Goal: Task Accomplishment & Management: Manage account settings

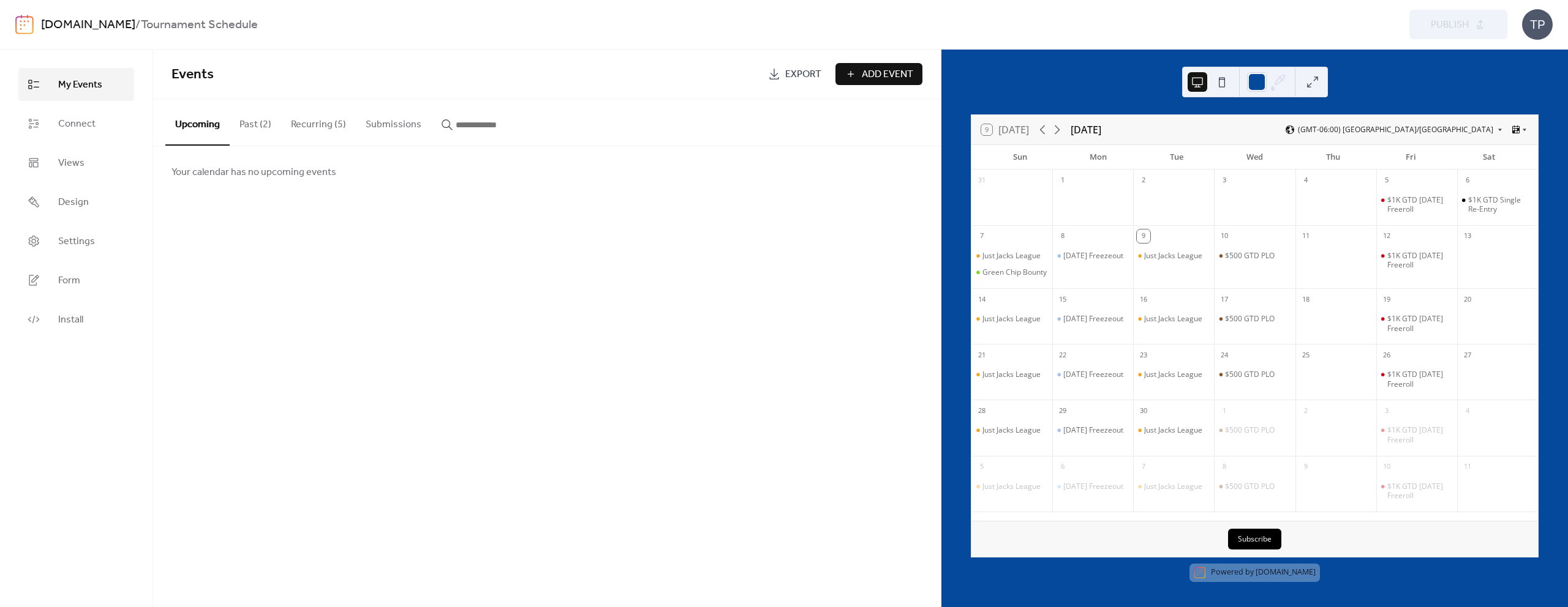
click at [328, 122] on button "Recurring (5)" at bounding box center [318, 122] width 74 height 46
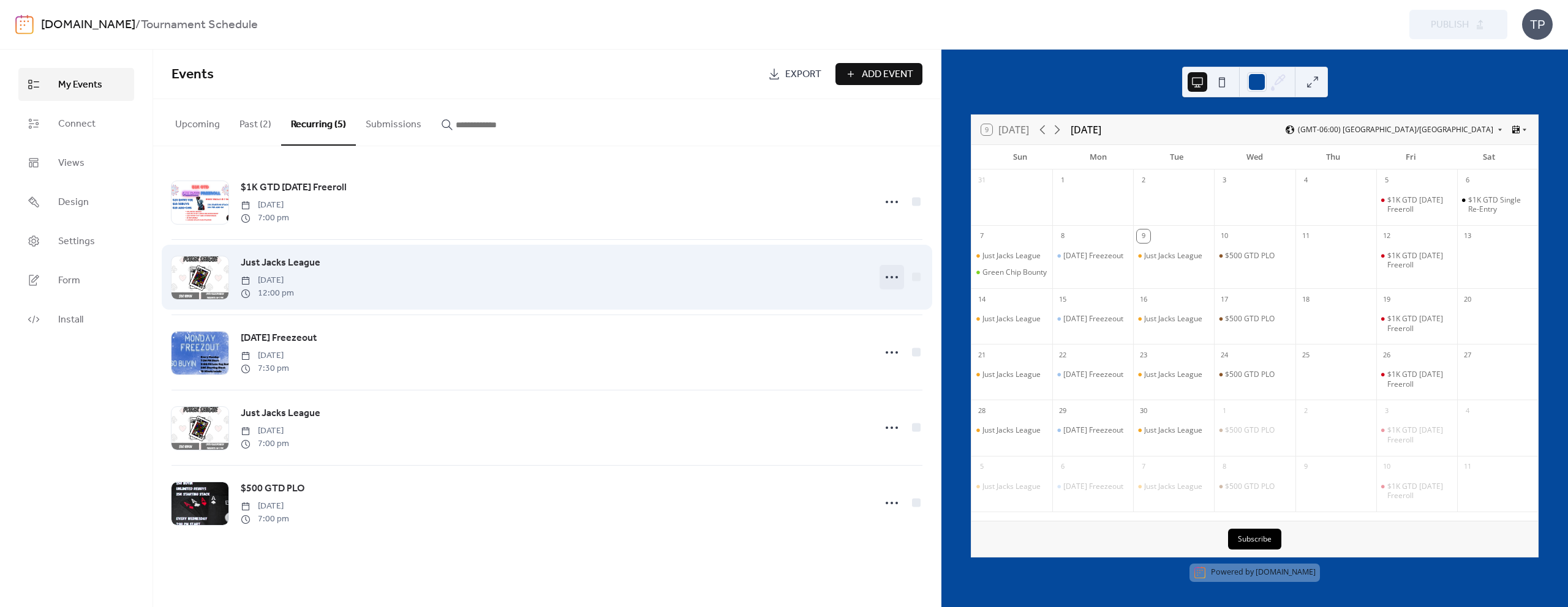
click at [890, 276] on icon at bounding box center [891, 277] width 20 height 20
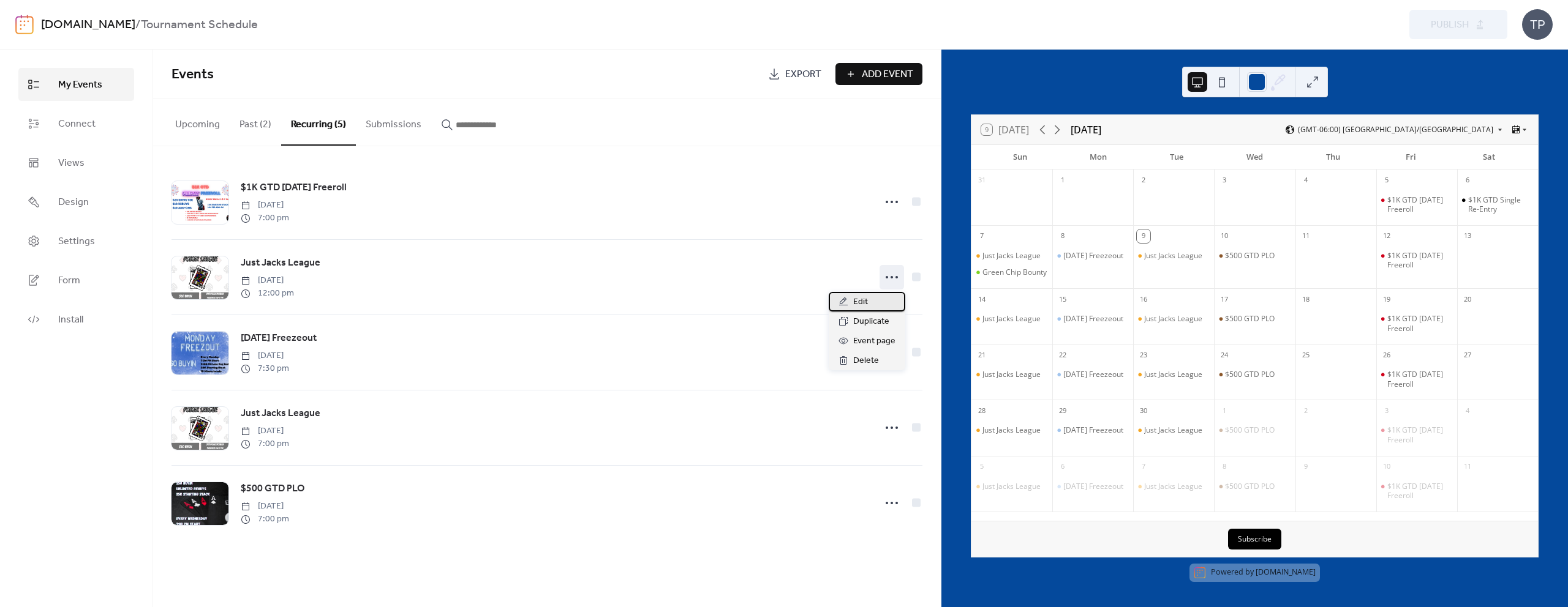
click at [844, 301] on icon at bounding box center [843, 302] width 9 height 8
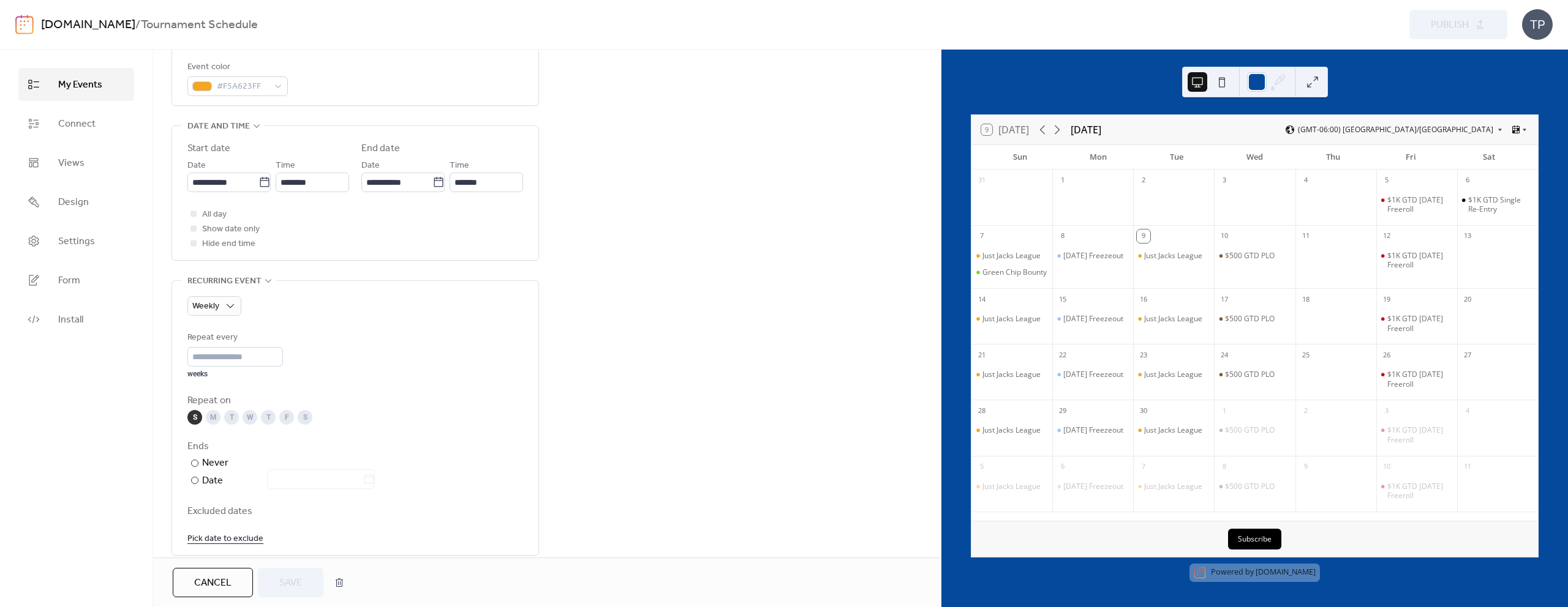
scroll to position [497, 0]
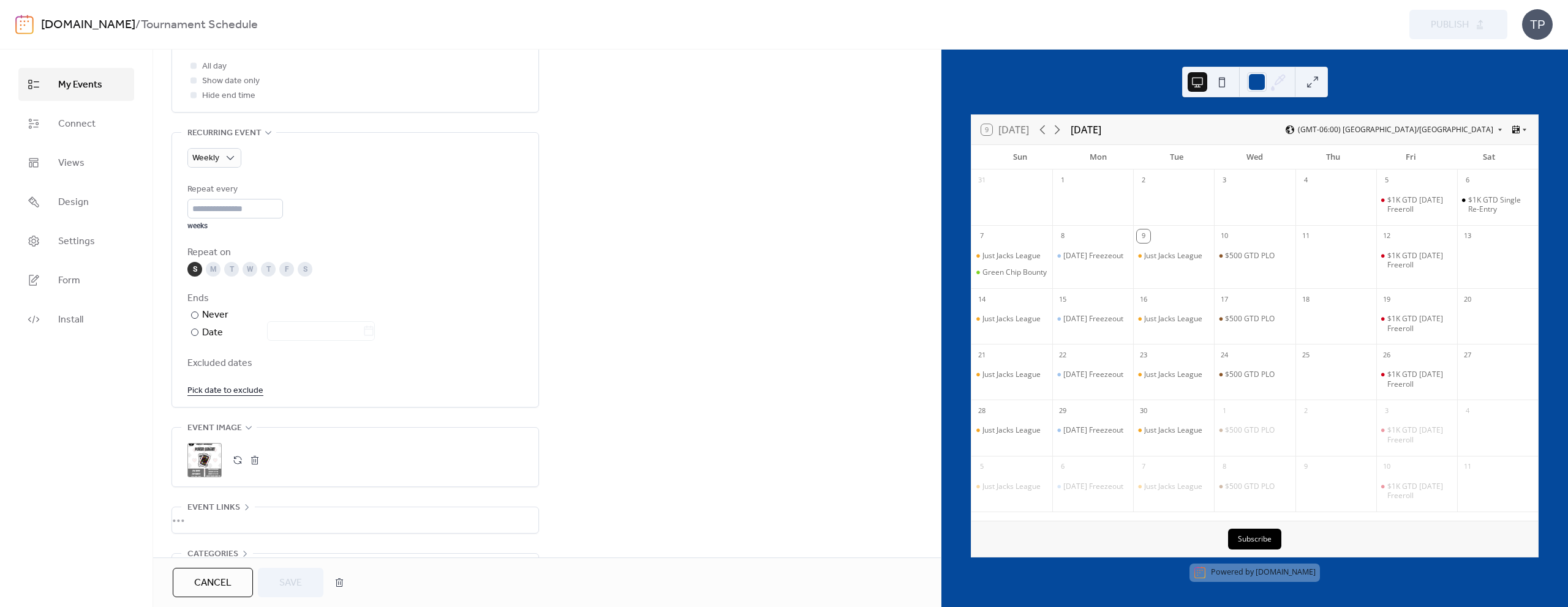
click at [231, 465] on button "button" at bounding box center [238, 460] width 17 height 17
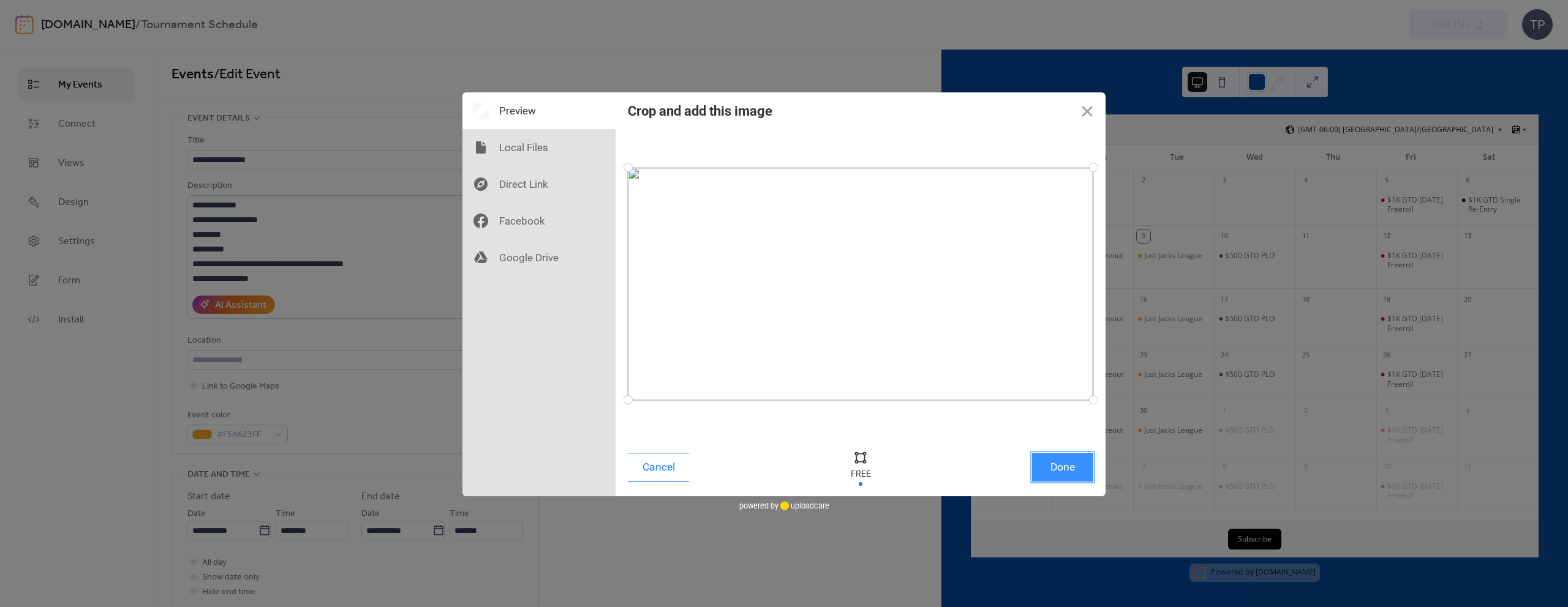
click at [1051, 476] on button "Done" at bounding box center [1062, 467] width 61 height 29
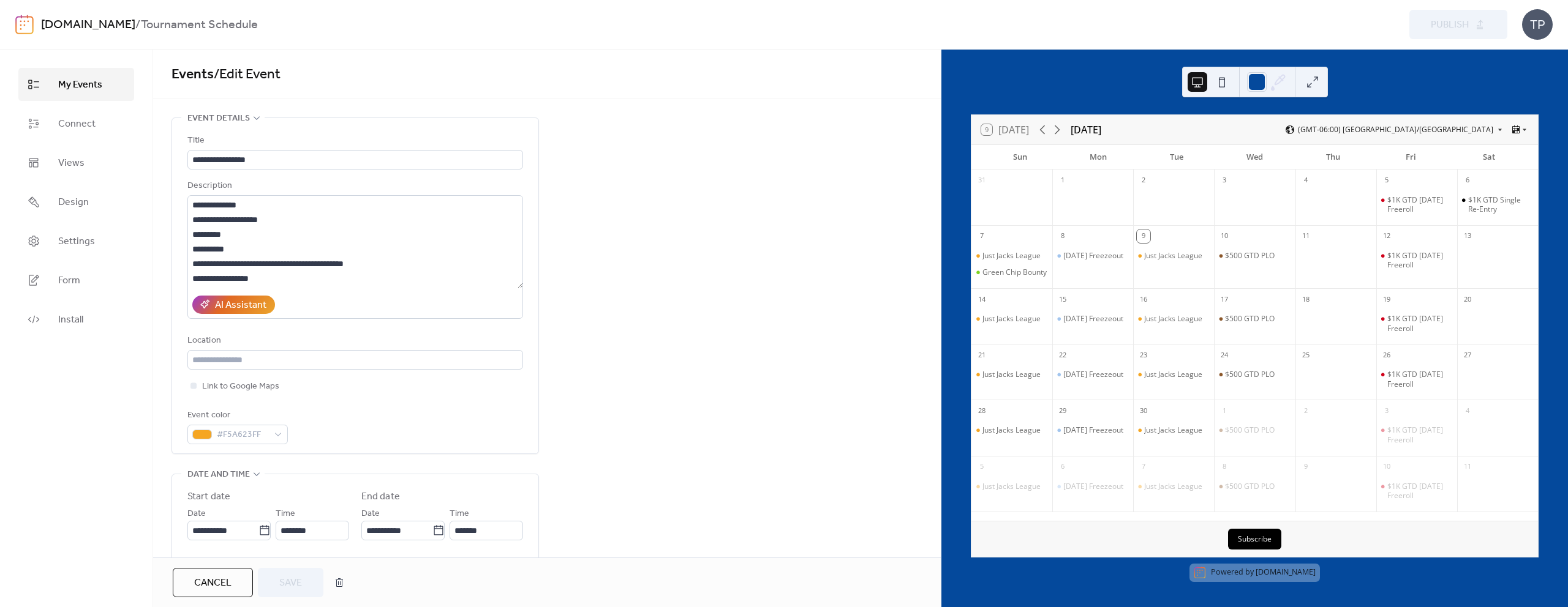
scroll to position [578, 0]
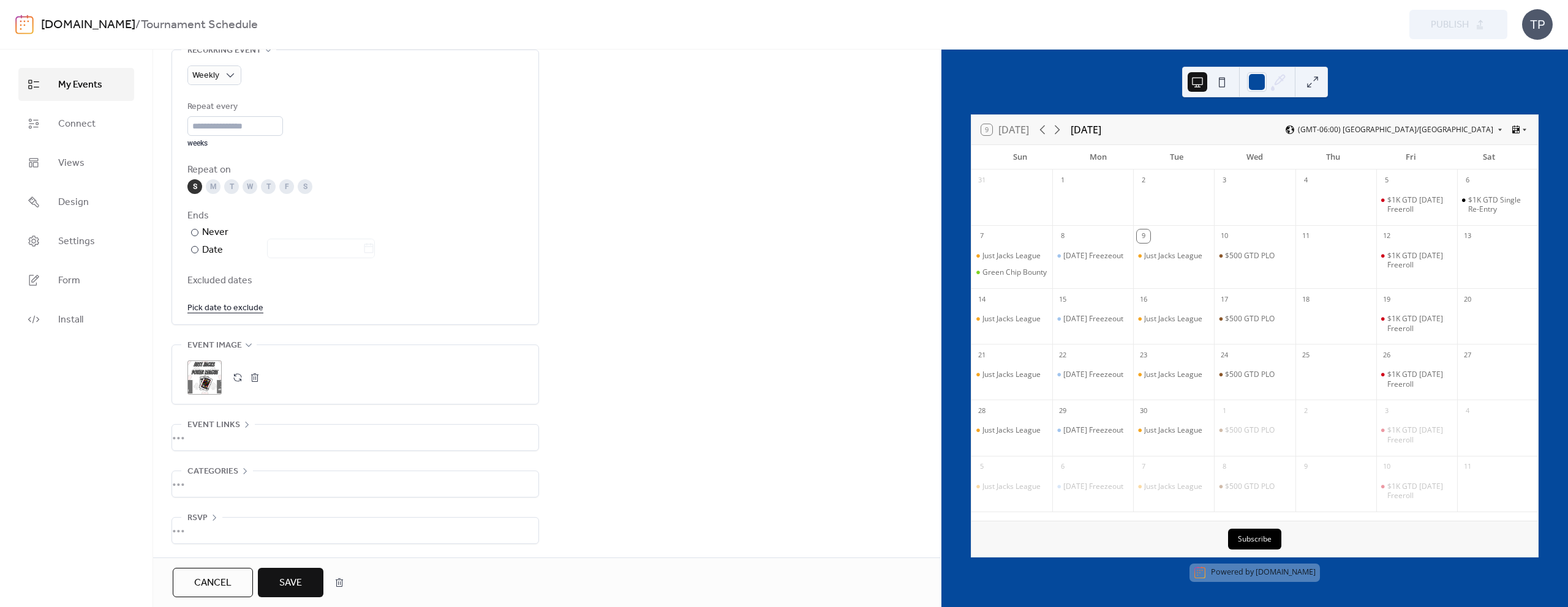
click at [293, 588] on span "Save" at bounding box center [290, 582] width 23 height 14
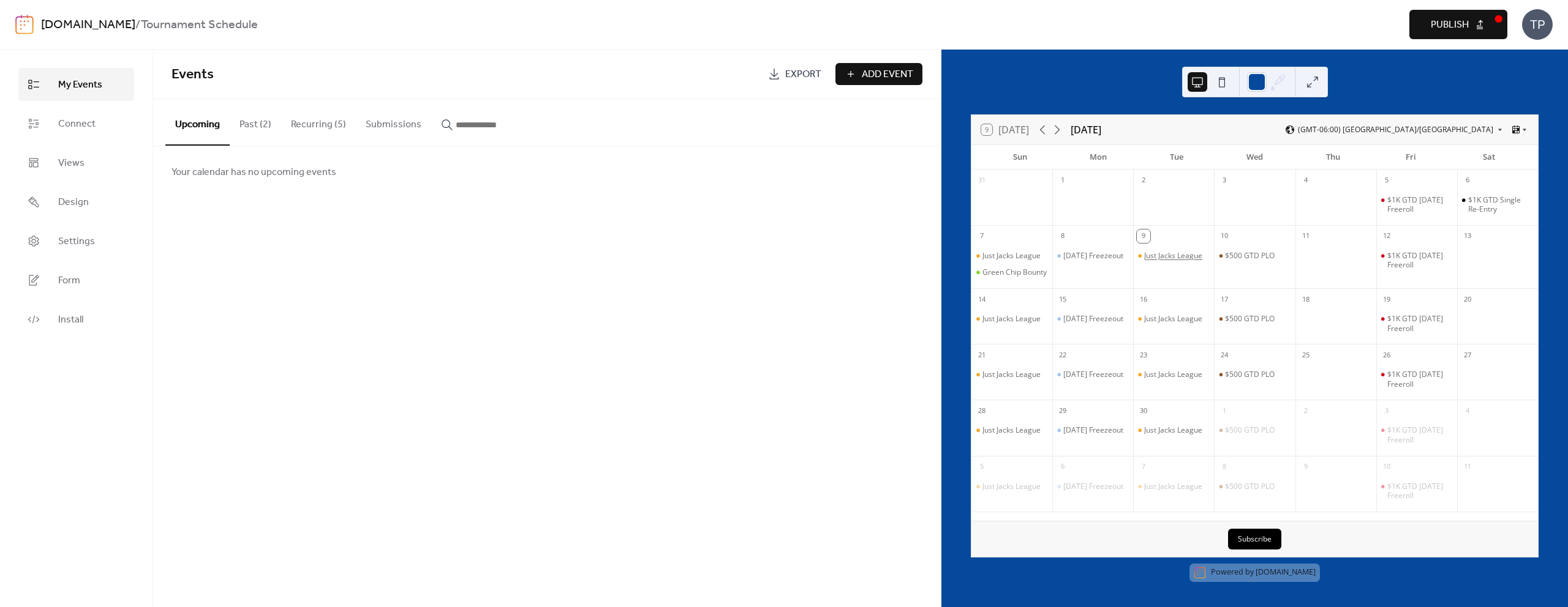
click at [1183, 251] on div "Just Jacks League" at bounding box center [1173, 256] width 58 height 10
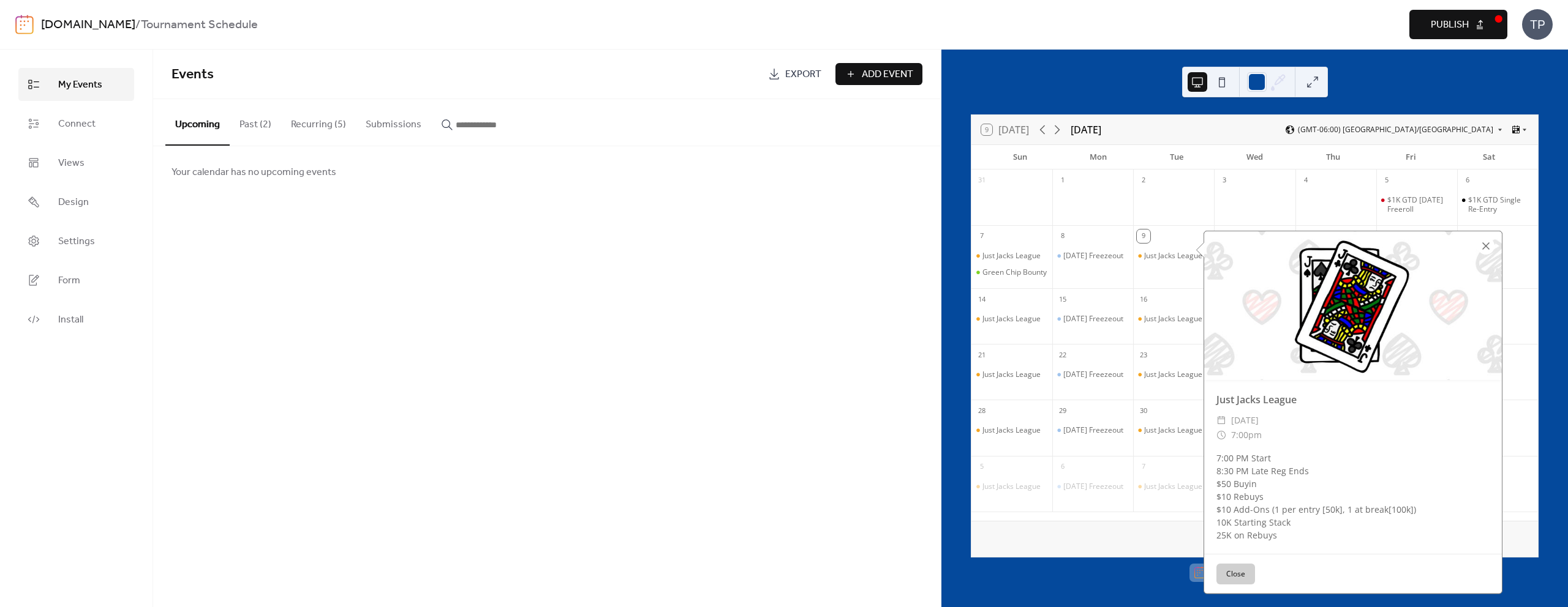
click at [1481, 241] on div at bounding box center [1485, 246] width 17 height 17
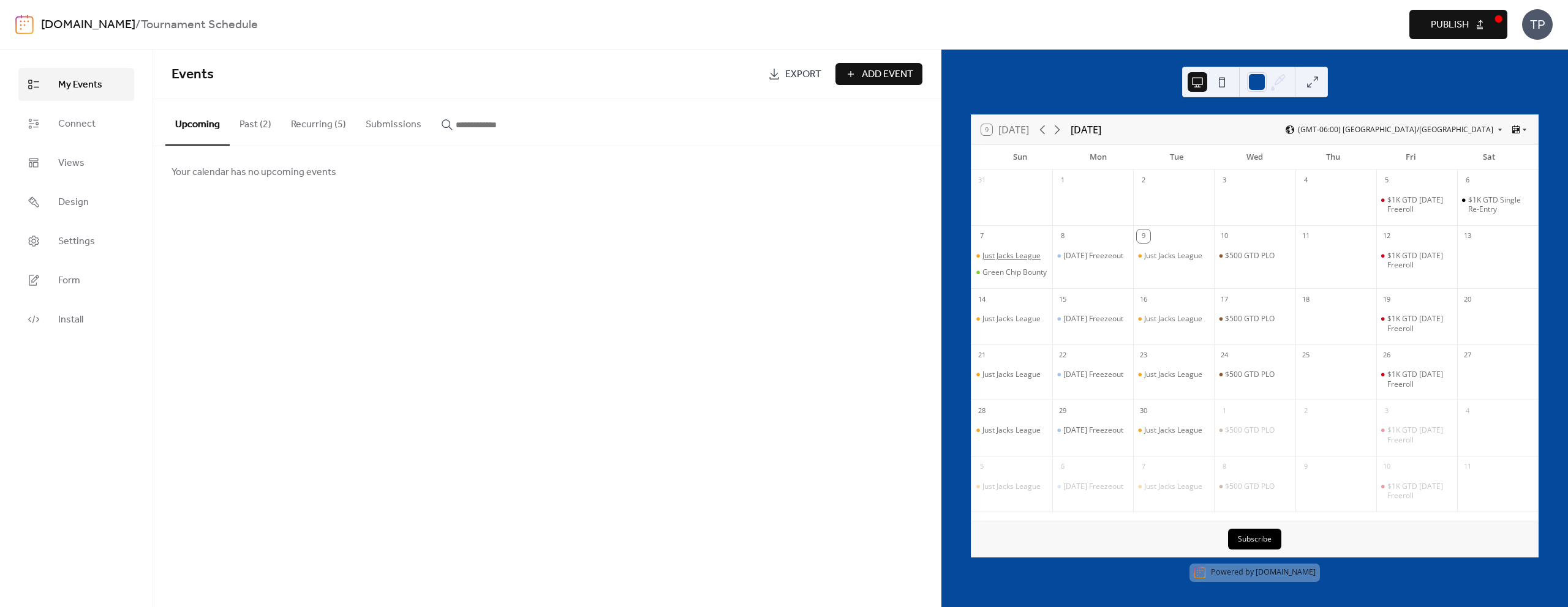
click at [1041, 251] on div "Just Jacks League" at bounding box center [1011, 256] width 58 height 10
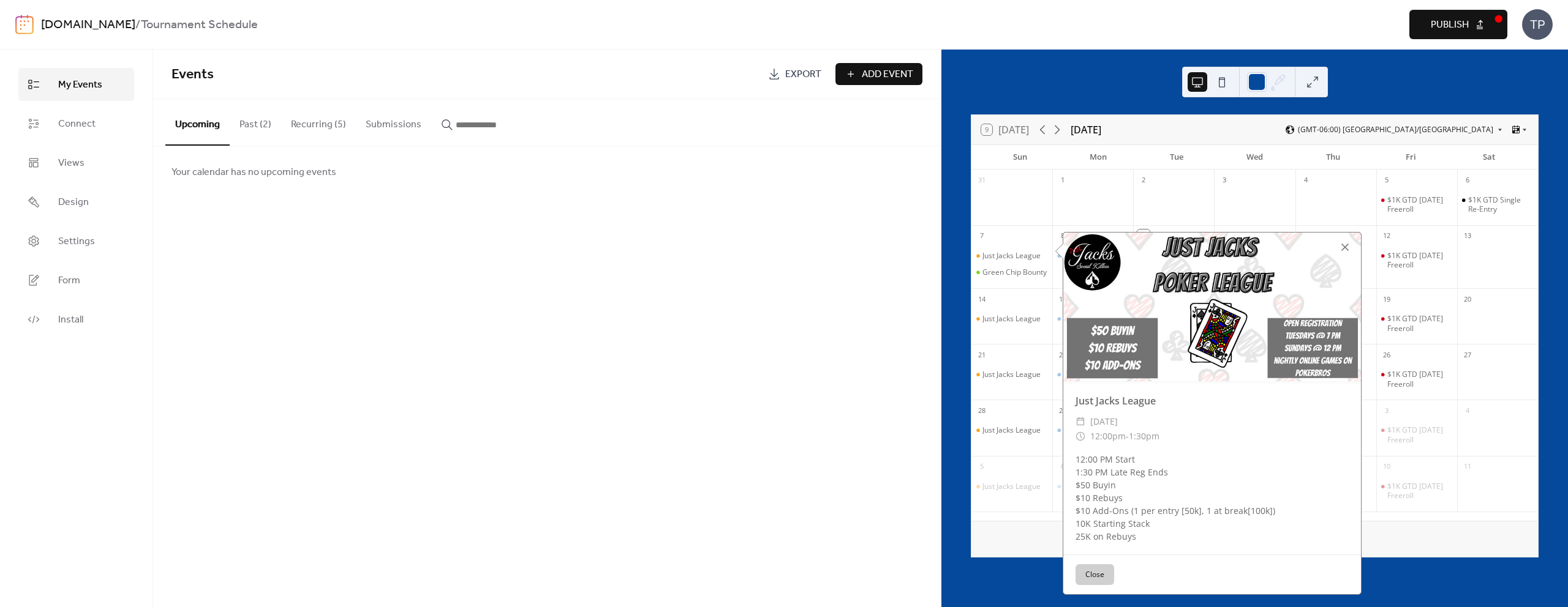
click at [1341, 243] on div at bounding box center [1345, 247] width 17 height 17
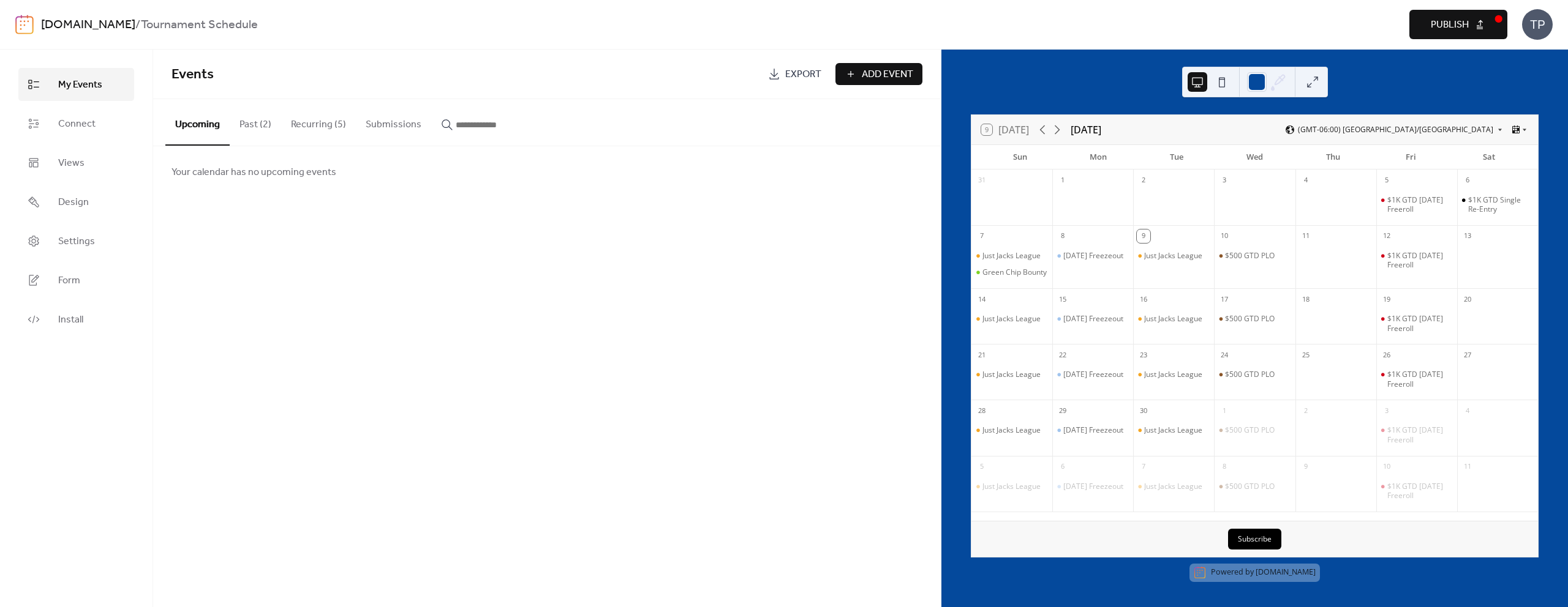
click at [312, 127] on button "Recurring (5)" at bounding box center [318, 122] width 74 height 46
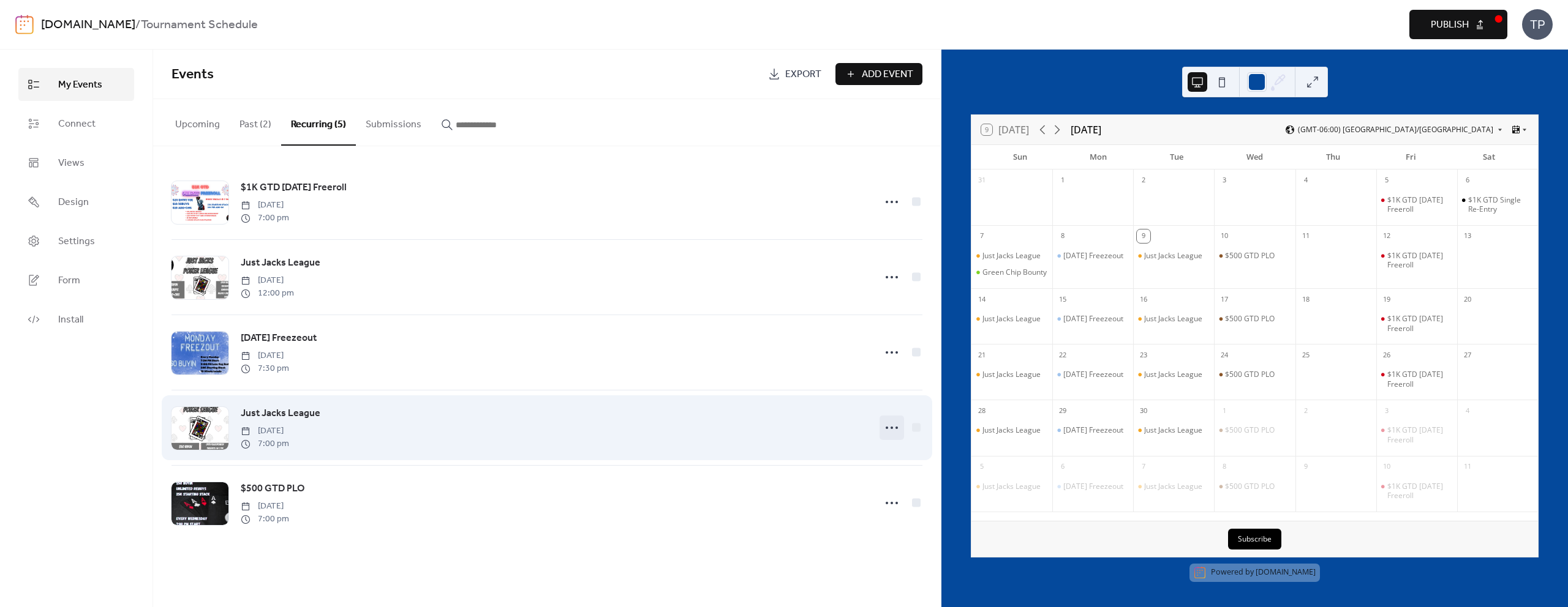
click at [891, 420] on icon at bounding box center [891, 427] width 20 height 20
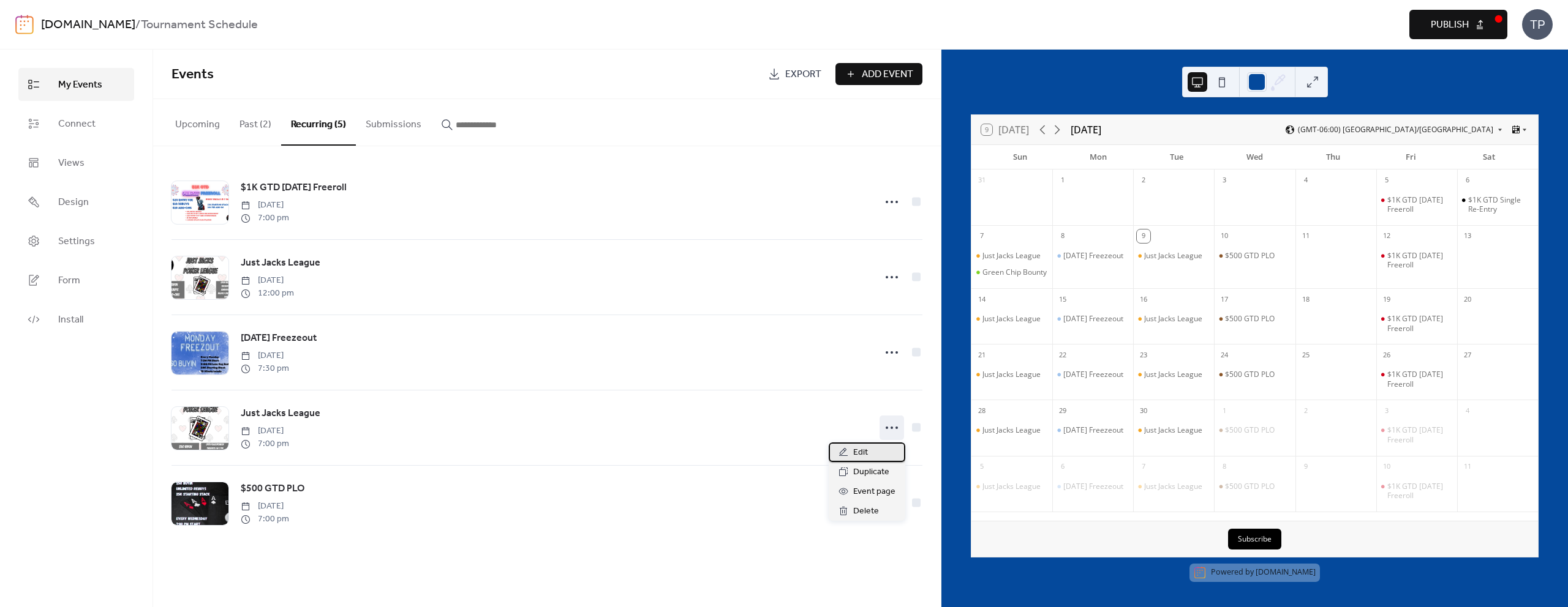
click at [869, 454] on div "Edit" at bounding box center [866, 452] width 76 height 20
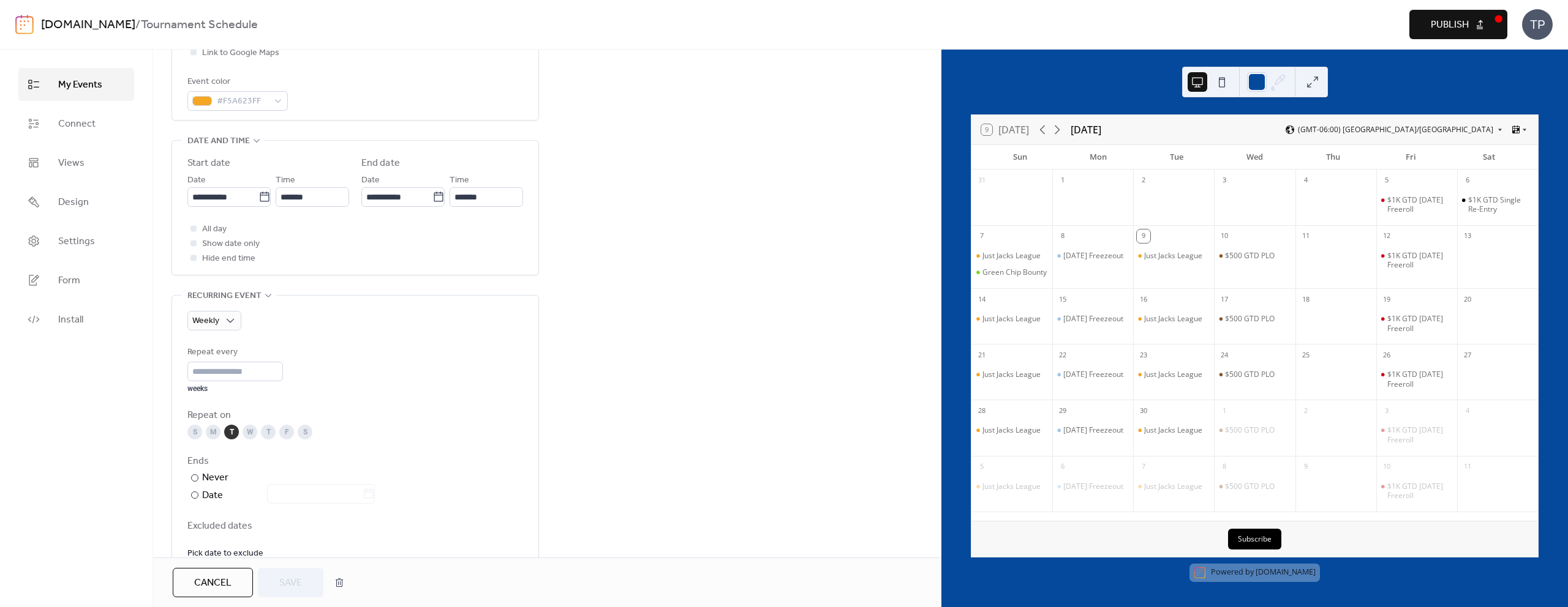
scroll to position [454, 0]
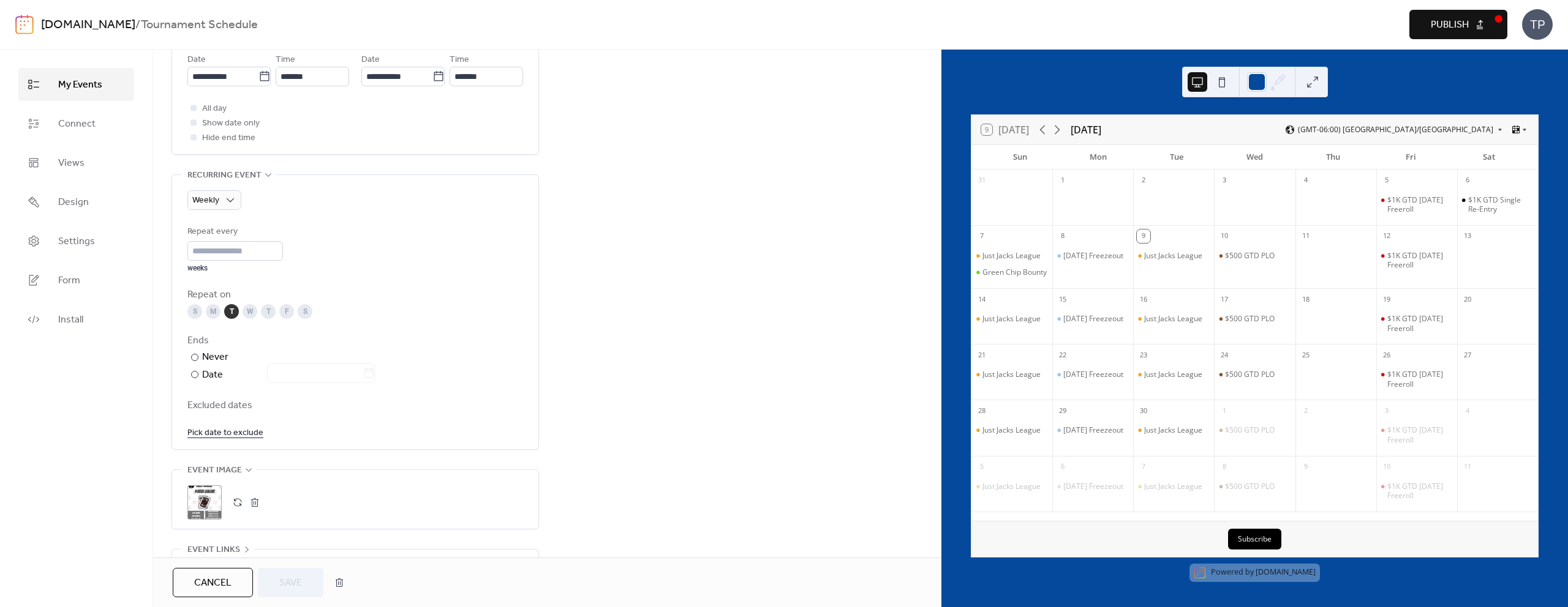
click at [239, 501] on button "button" at bounding box center [238, 502] width 17 height 17
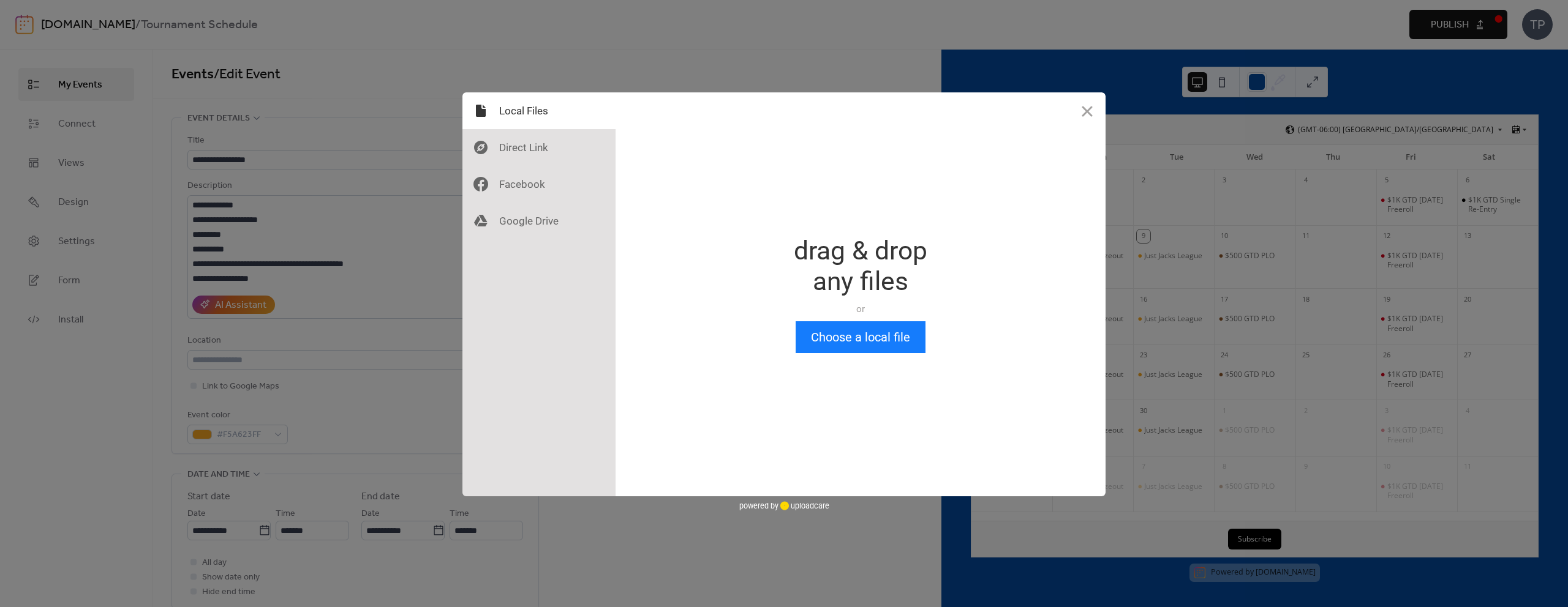
scroll to position [0, 0]
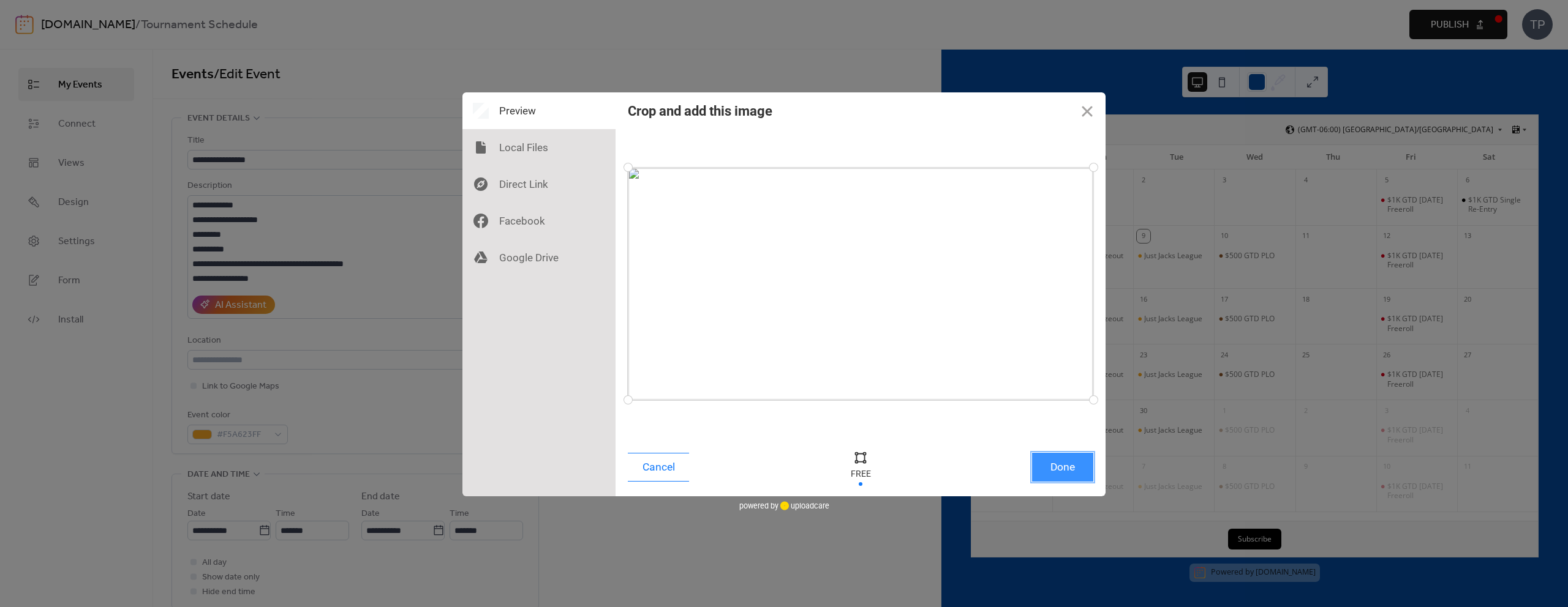
click at [1086, 468] on button "Done" at bounding box center [1062, 467] width 61 height 29
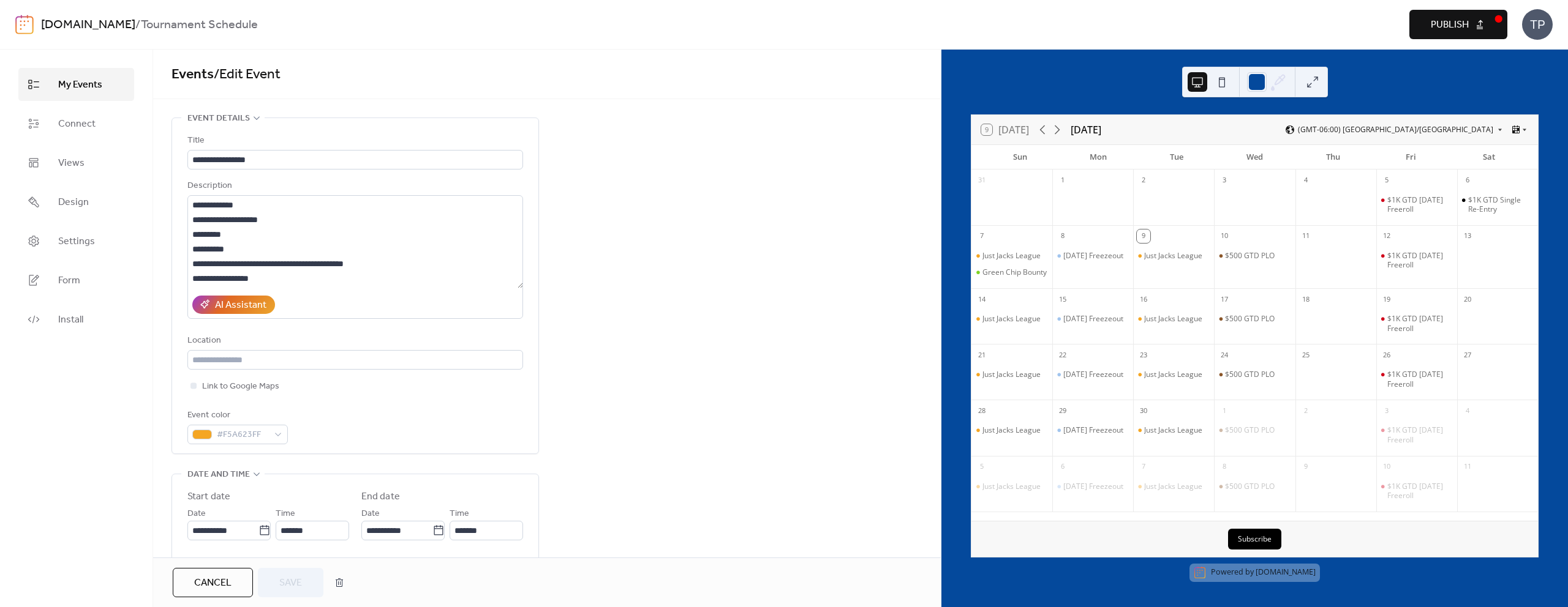
scroll to position [578, 0]
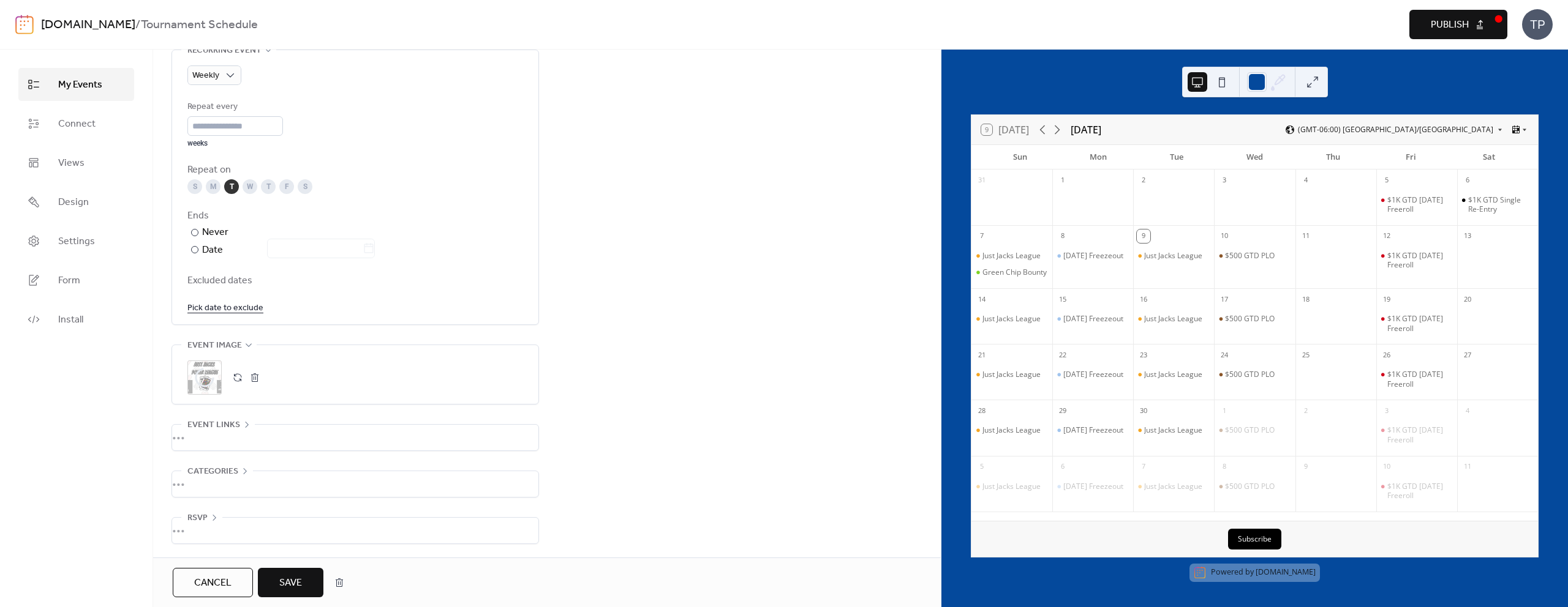
click at [311, 581] on button "Save" at bounding box center [290, 582] width 66 height 29
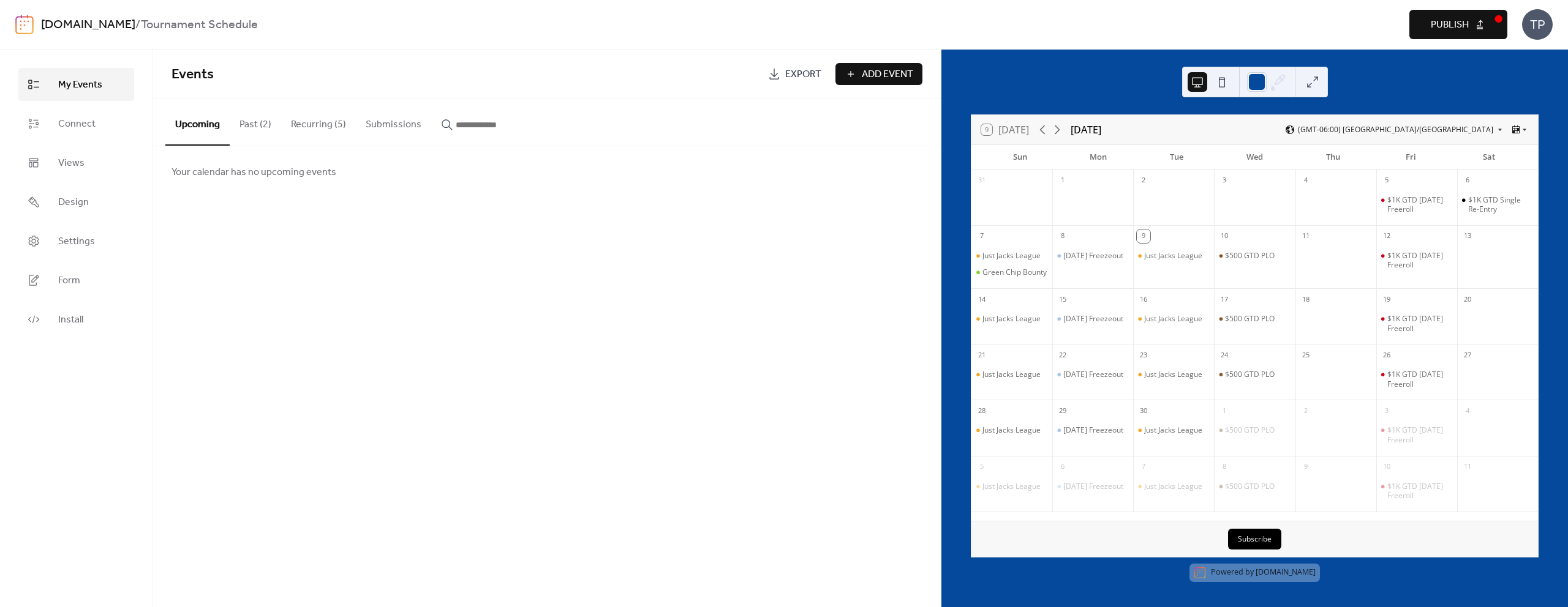
click at [1429, 33] on button "Publish" at bounding box center [1458, 24] width 98 height 29
click at [1181, 259] on div "Just Jacks League" at bounding box center [1173, 256] width 58 height 10
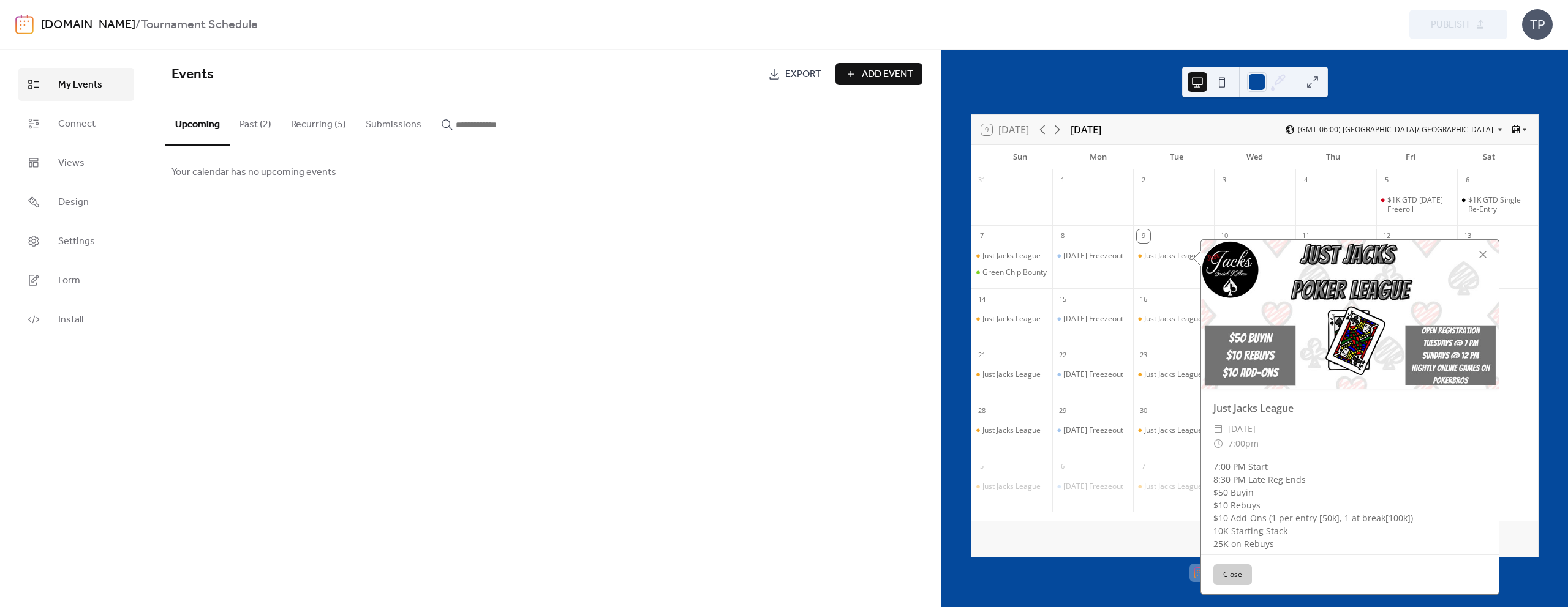
click at [1239, 575] on button "Close" at bounding box center [1232, 575] width 39 height 21
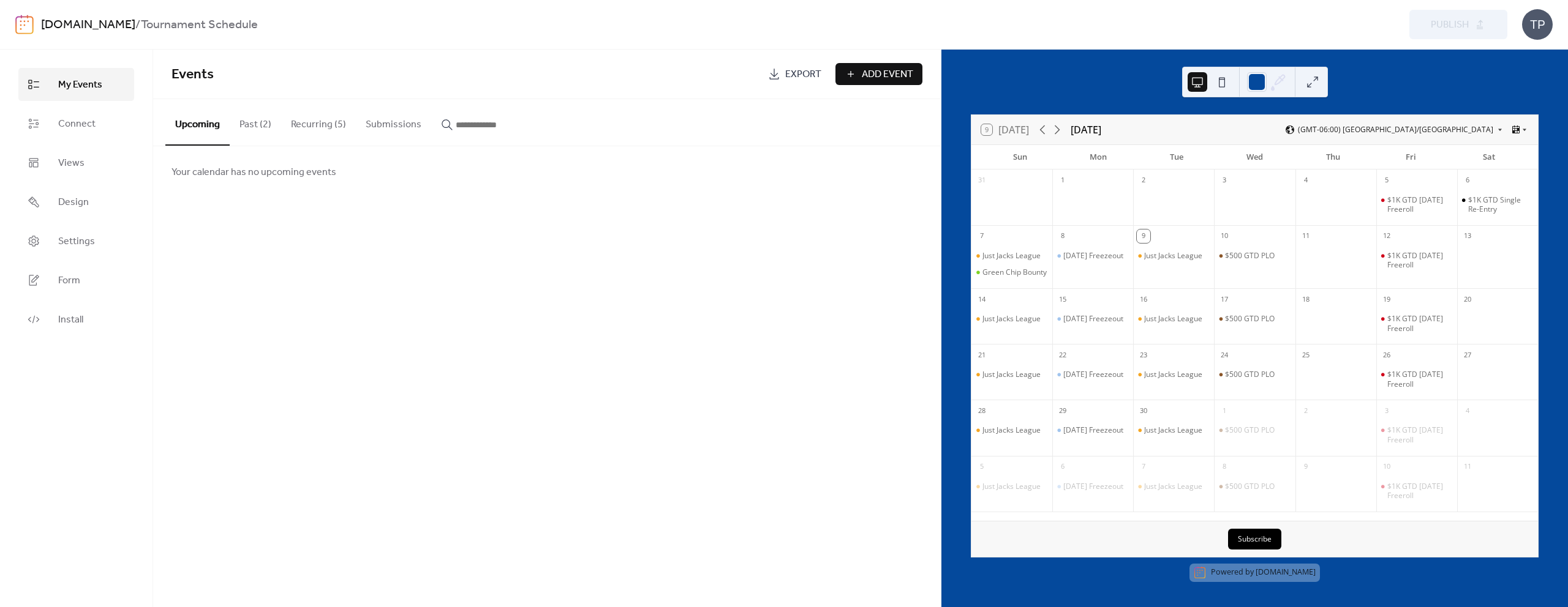
click at [291, 117] on button "Recurring (5)" at bounding box center [318, 122] width 74 height 46
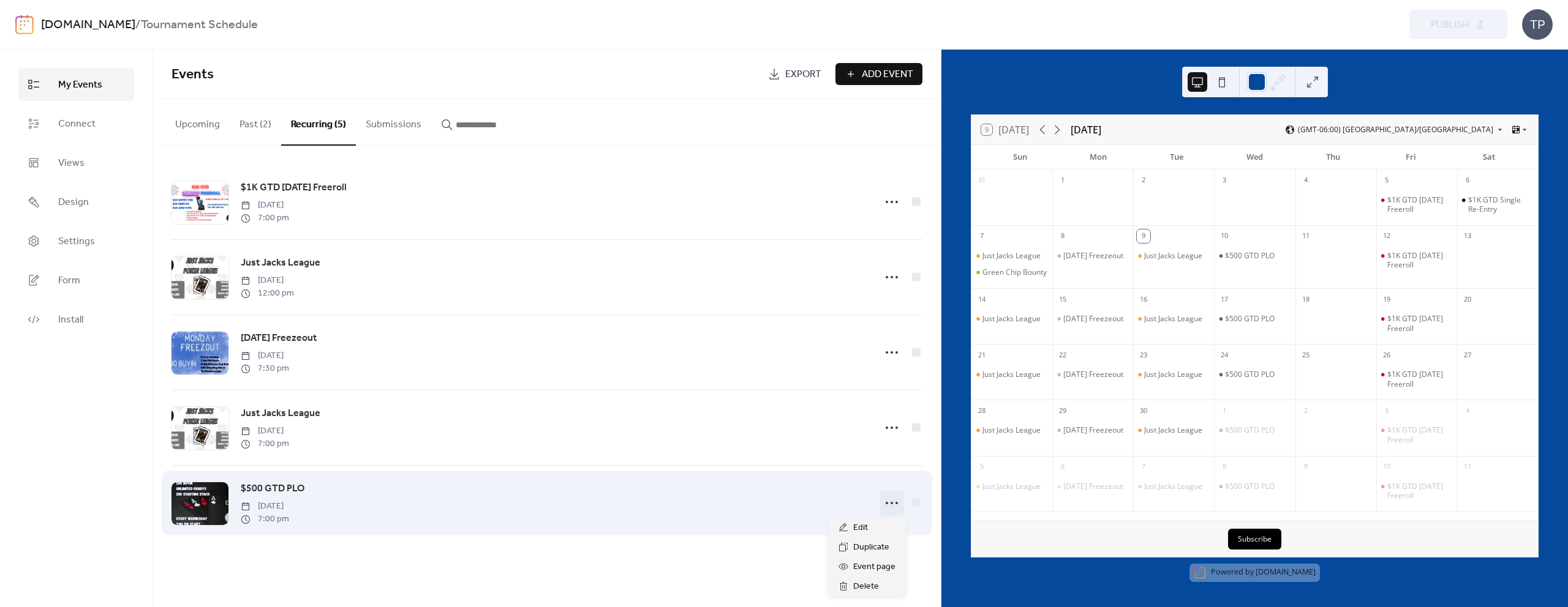
click at [895, 500] on icon at bounding box center [891, 502] width 20 height 20
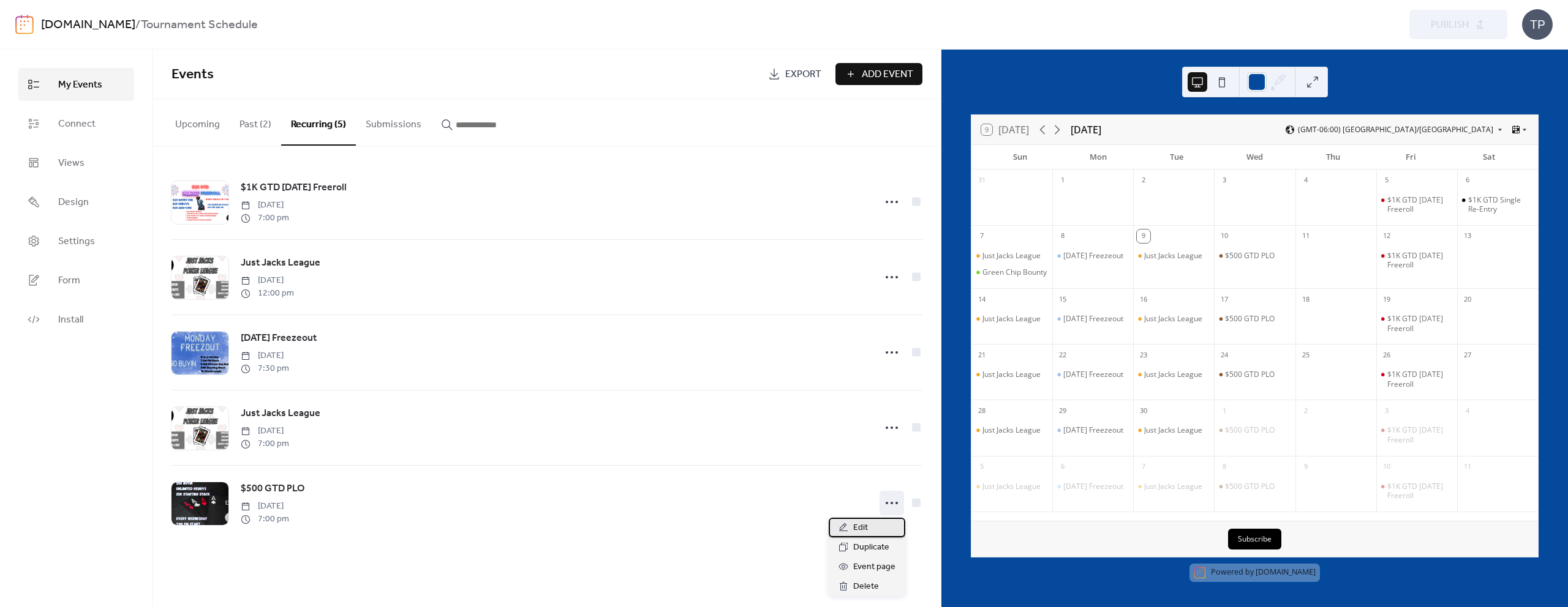
click at [860, 531] on span "Edit" at bounding box center [860, 527] width 14 height 14
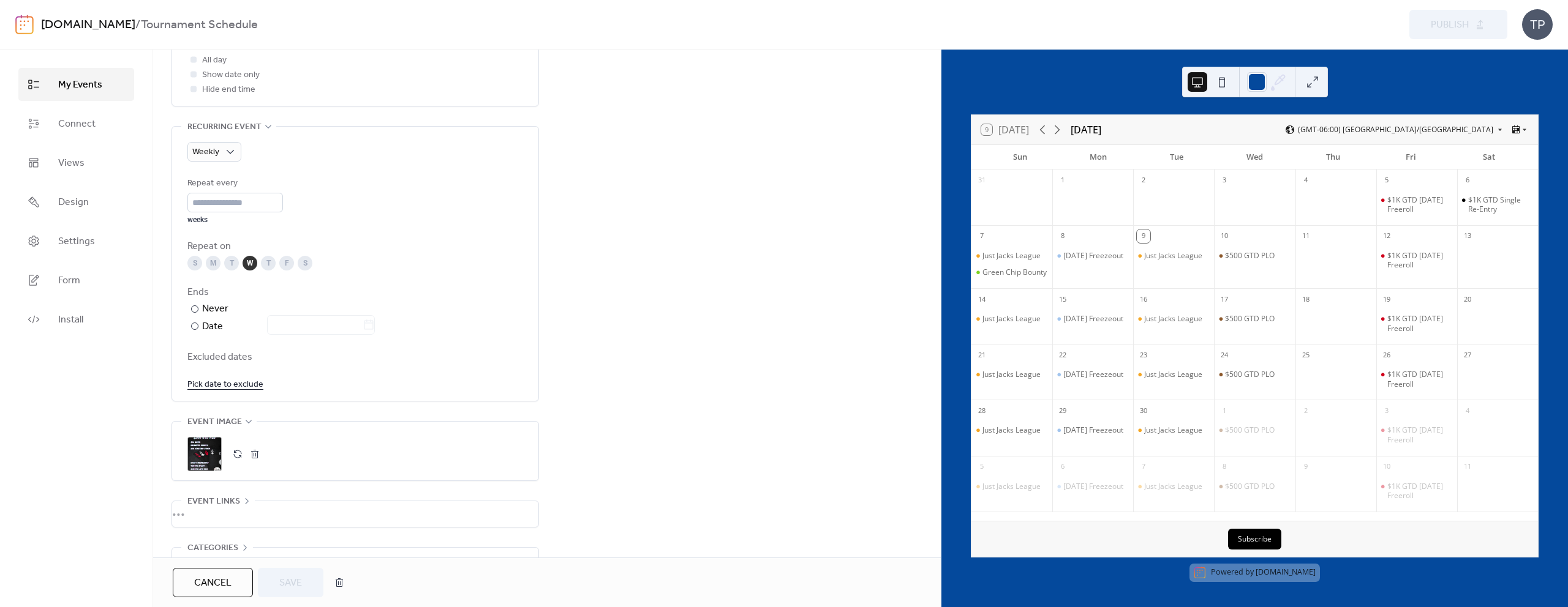
scroll to position [578, 0]
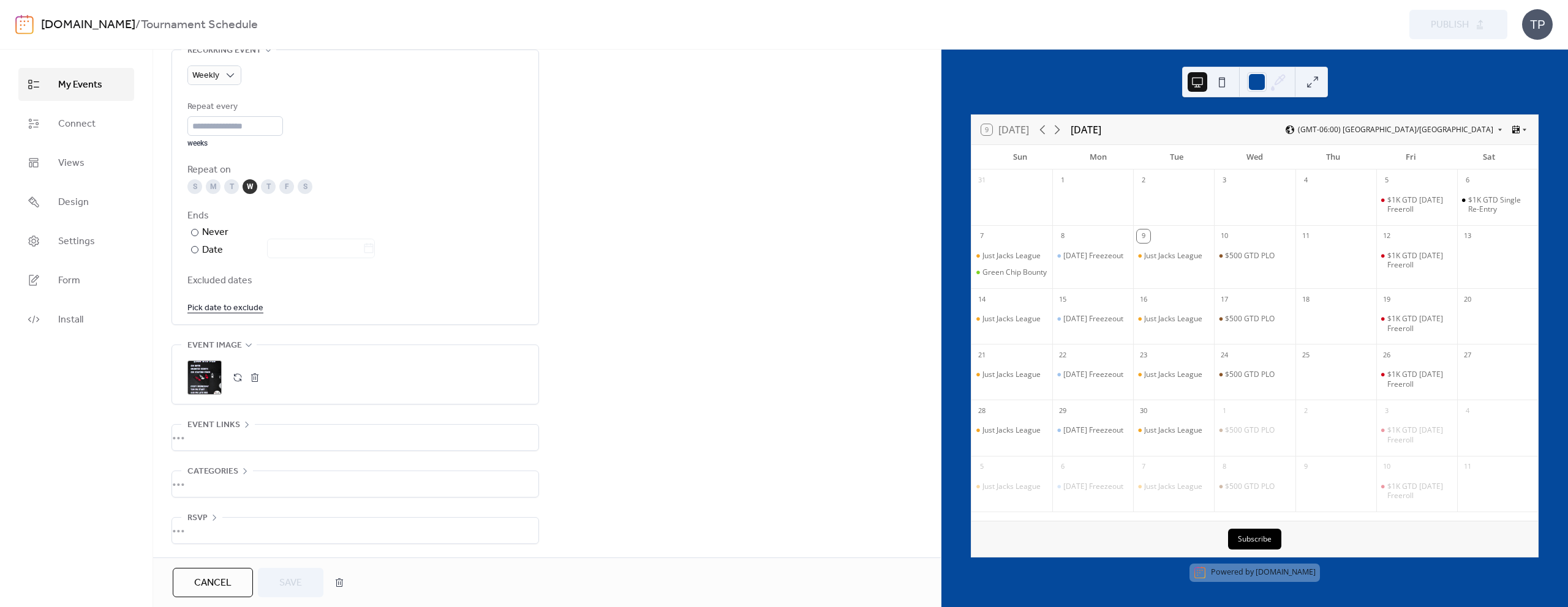
click at [236, 377] on button "button" at bounding box center [238, 378] width 17 height 17
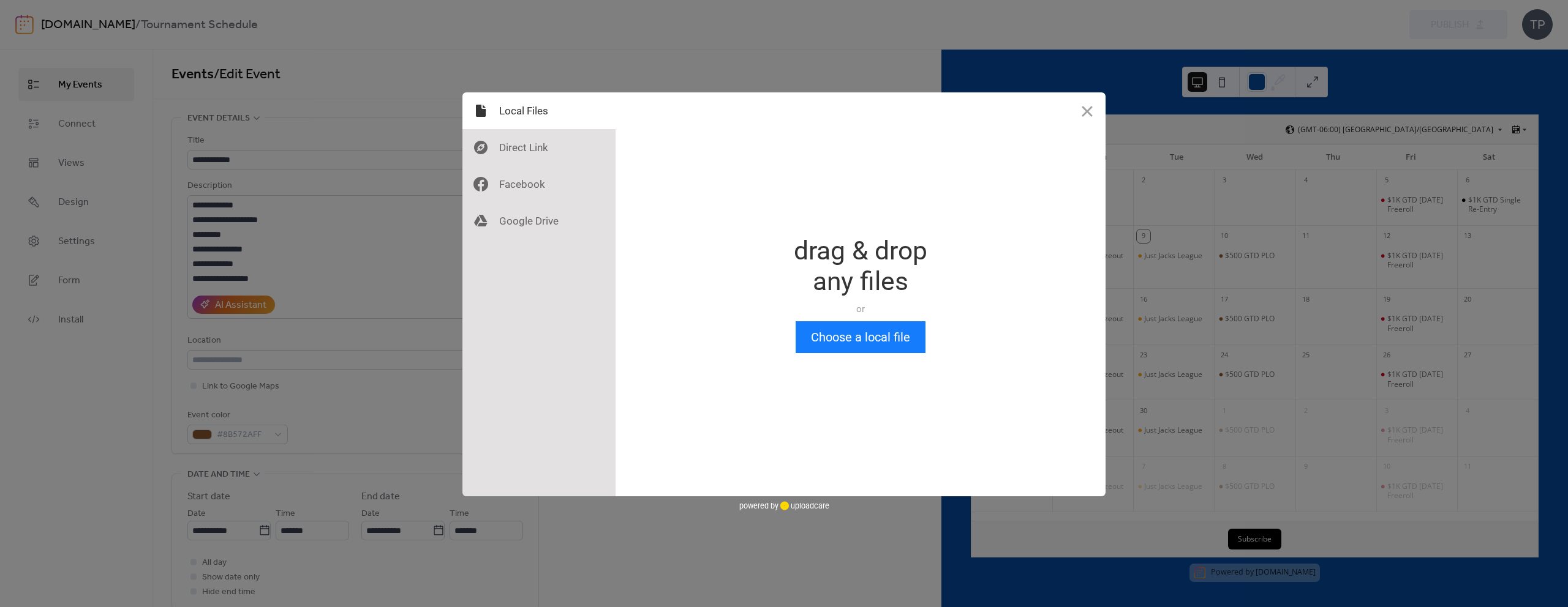
scroll to position [0, 0]
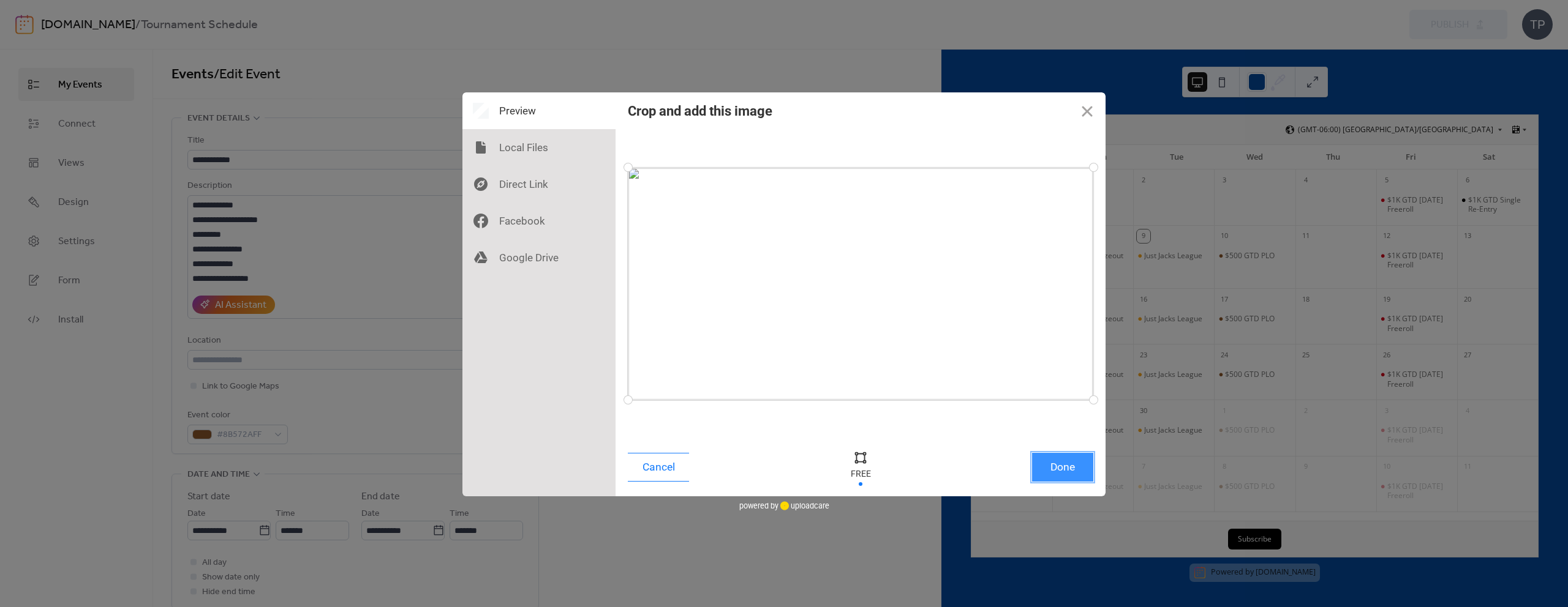
click at [1052, 472] on button "Done" at bounding box center [1062, 467] width 61 height 29
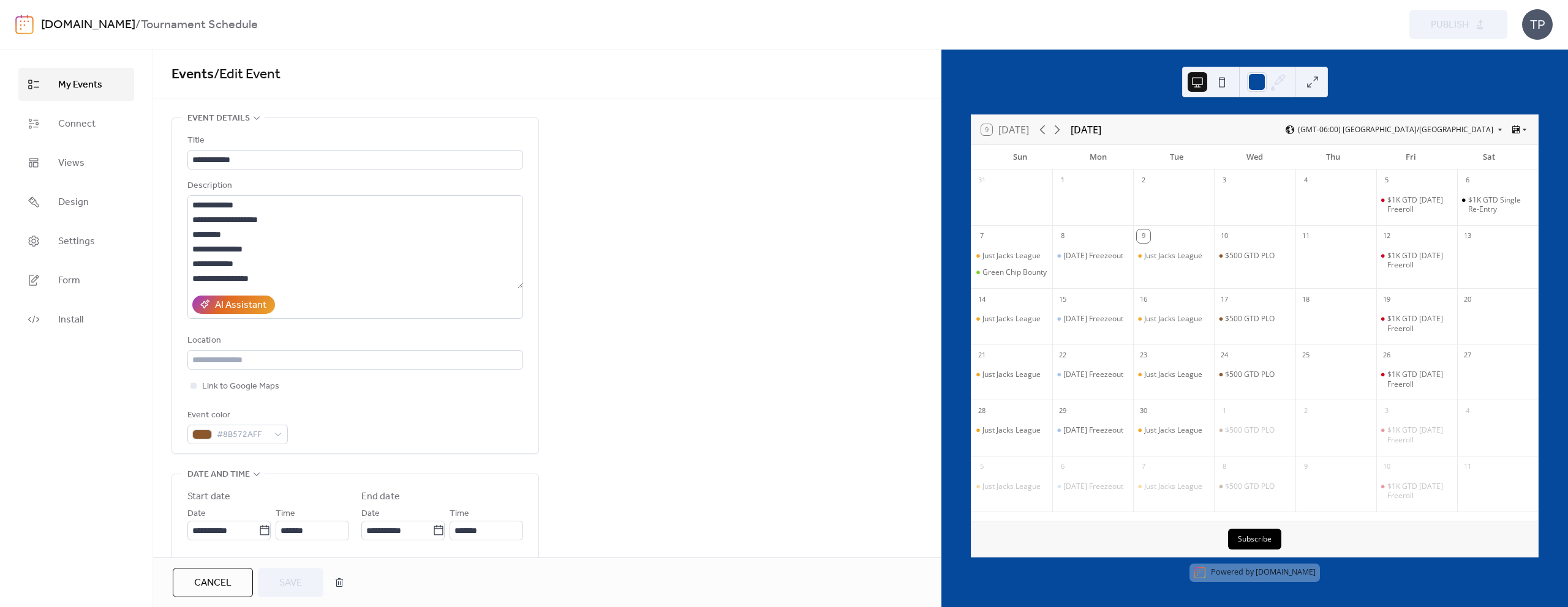
scroll to position [578, 0]
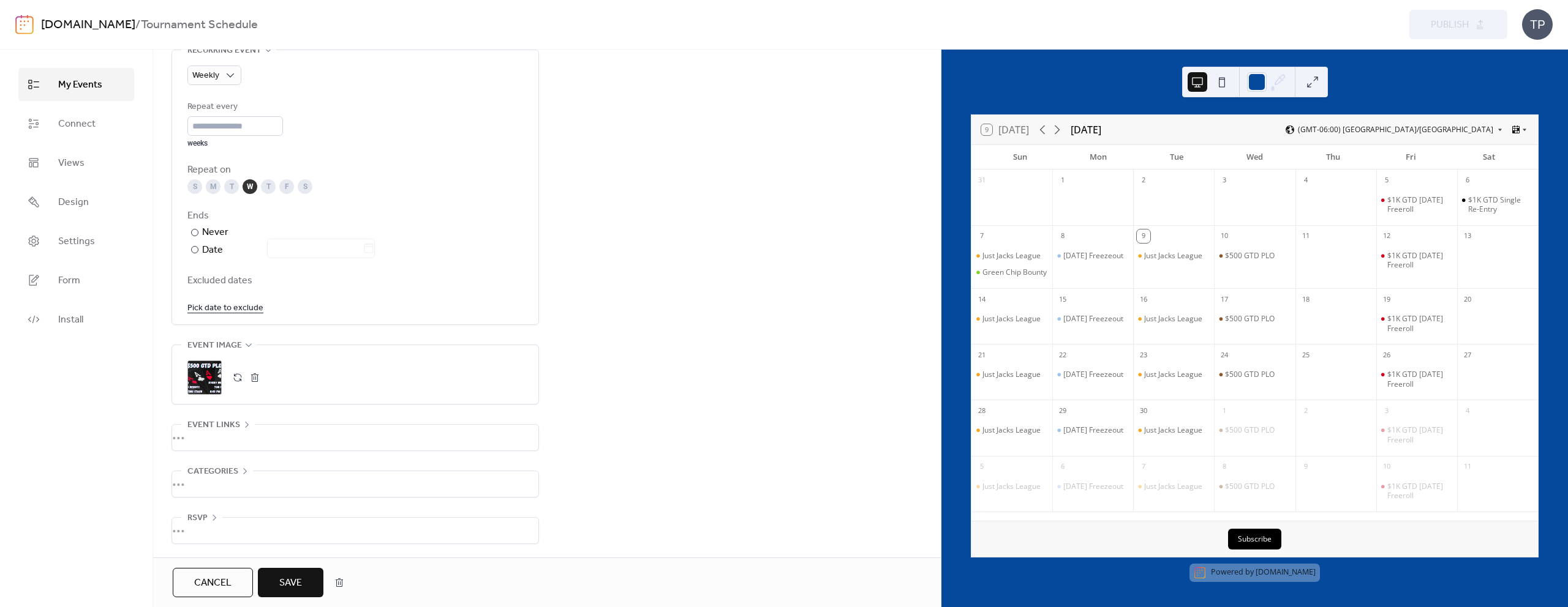
click at [307, 575] on button "Save" at bounding box center [290, 582] width 66 height 29
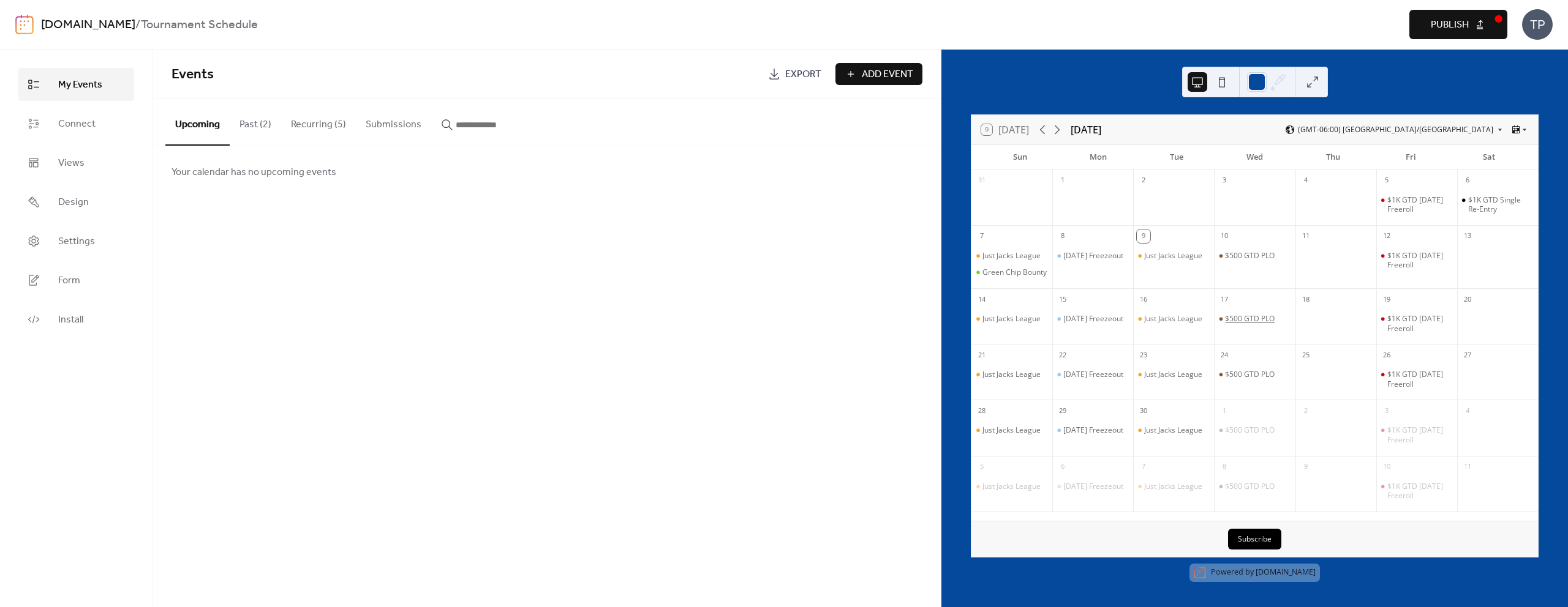
click at [1238, 323] on div "$500 GTD PLO" at bounding box center [1249, 319] width 50 height 10
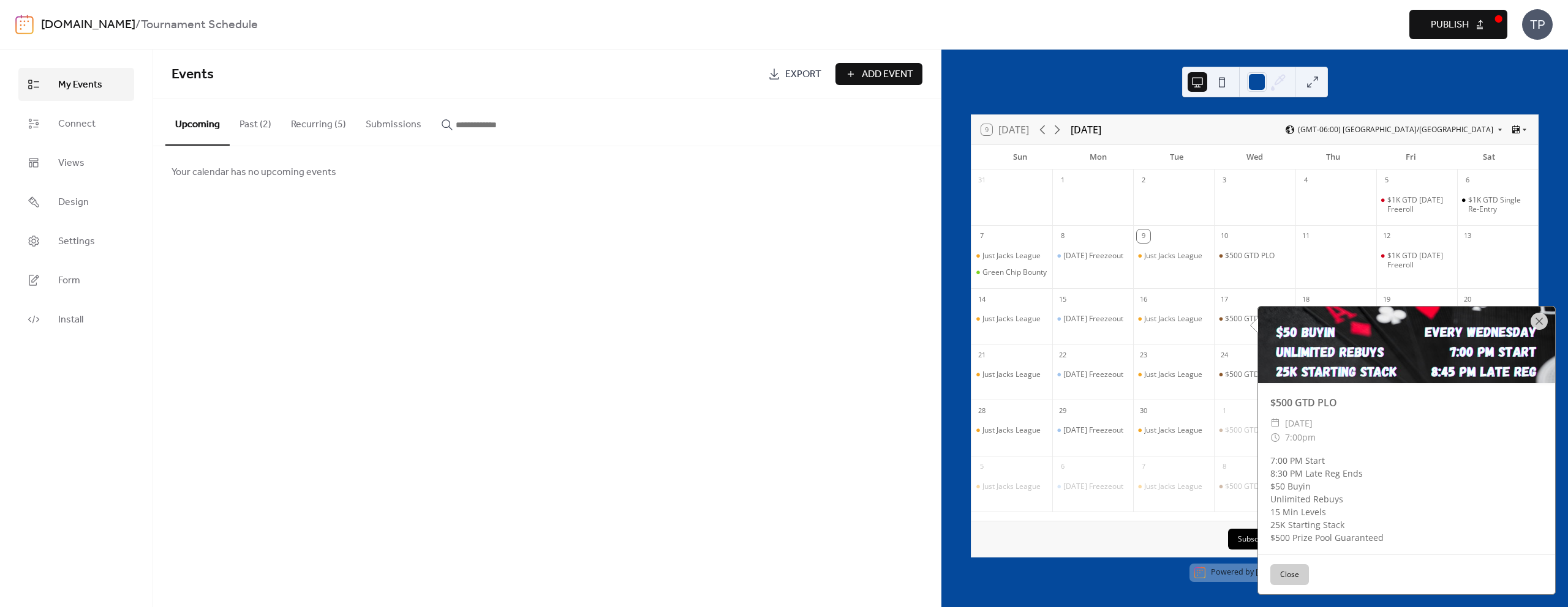
scroll to position [6, 0]
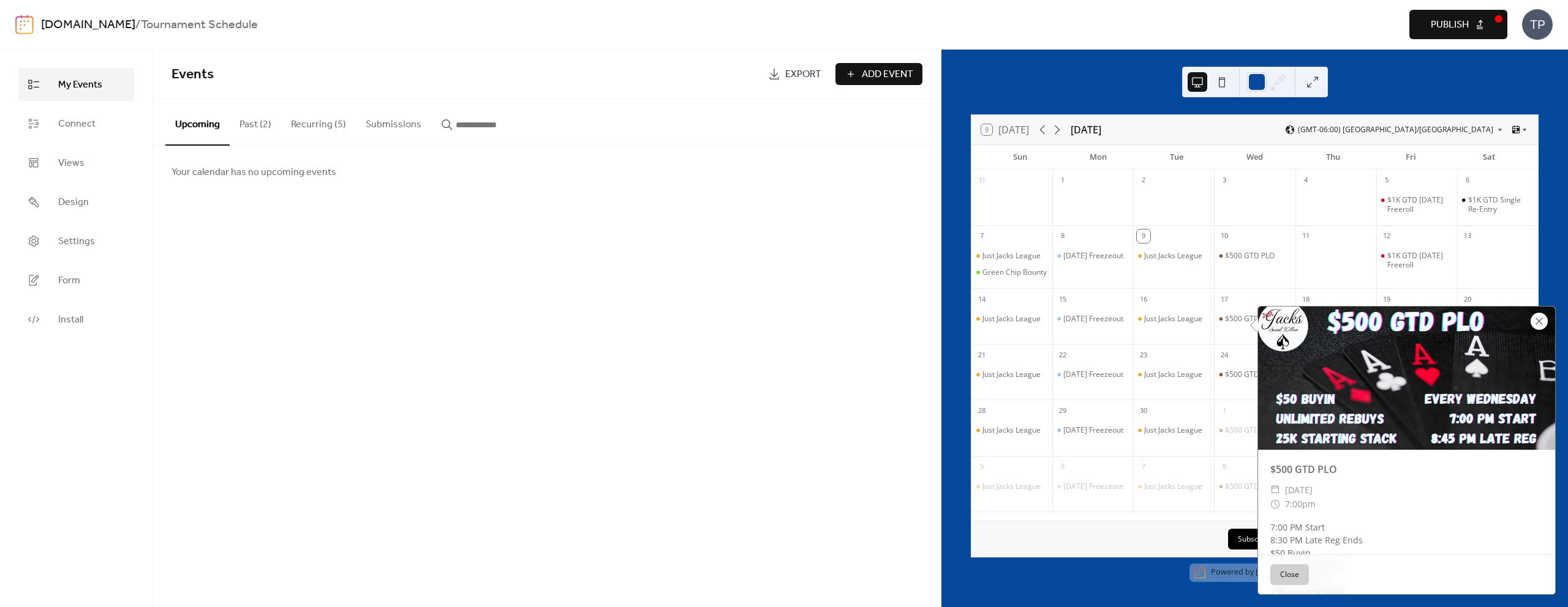
click at [1536, 322] on div at bounding box center [1538, 322] width 17 height 17
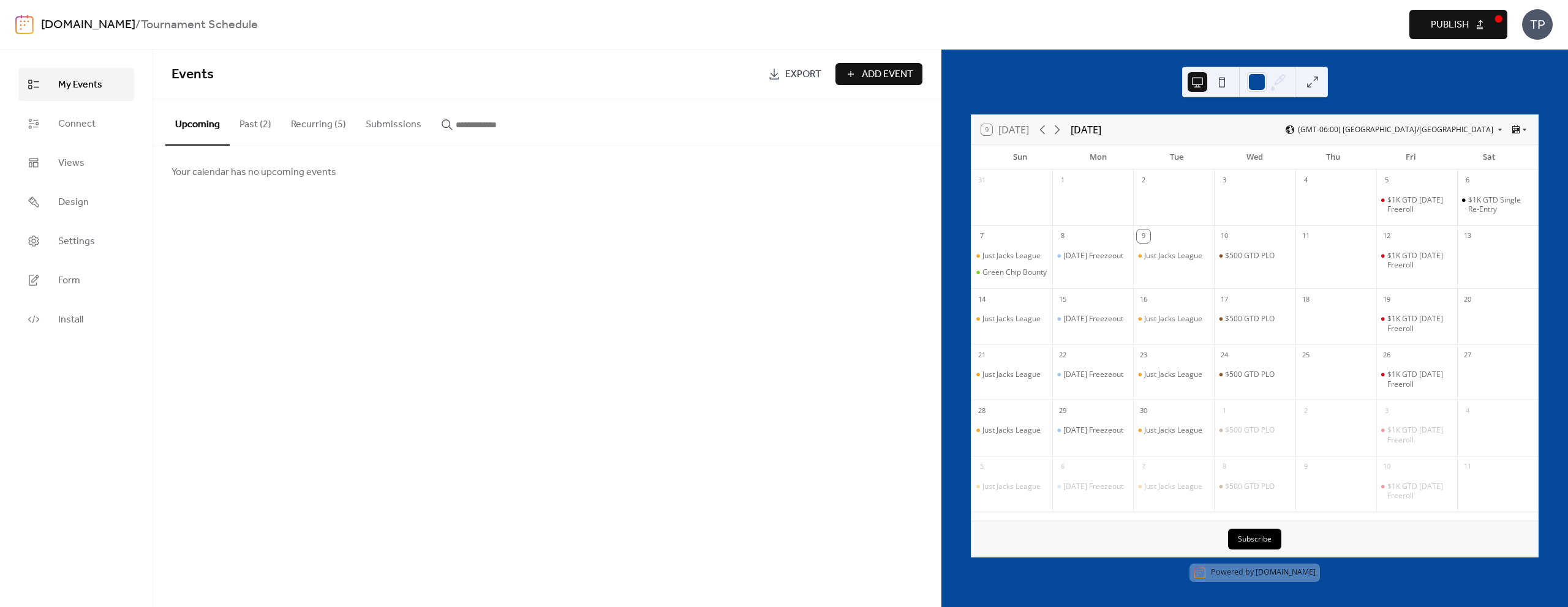
click at [1459, 22] on span "Publish" at bounding box center [1450, 25] width 38 height 14
click at [308, 119] on button "Recurring (5)" at bounding box center [318, 122] width 74 height 46
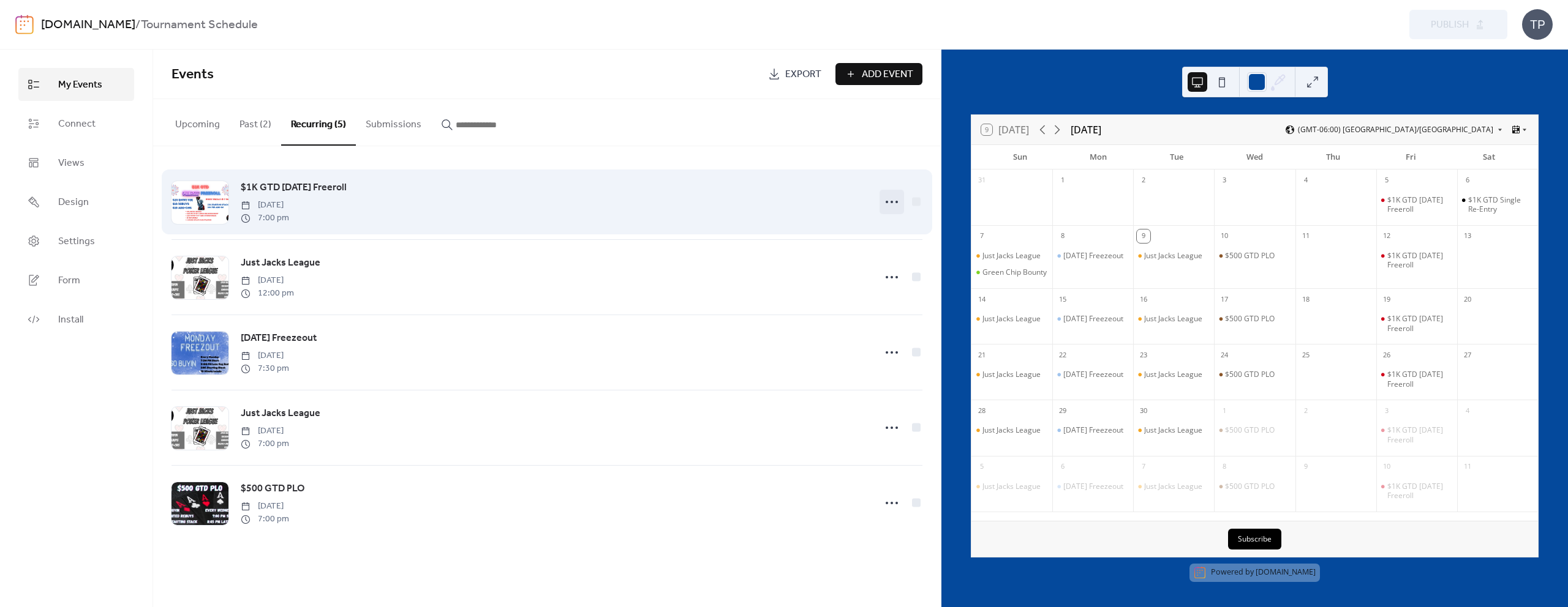
click at [884, 206] on icon at bounding box center [891, 202] width 20 height 20
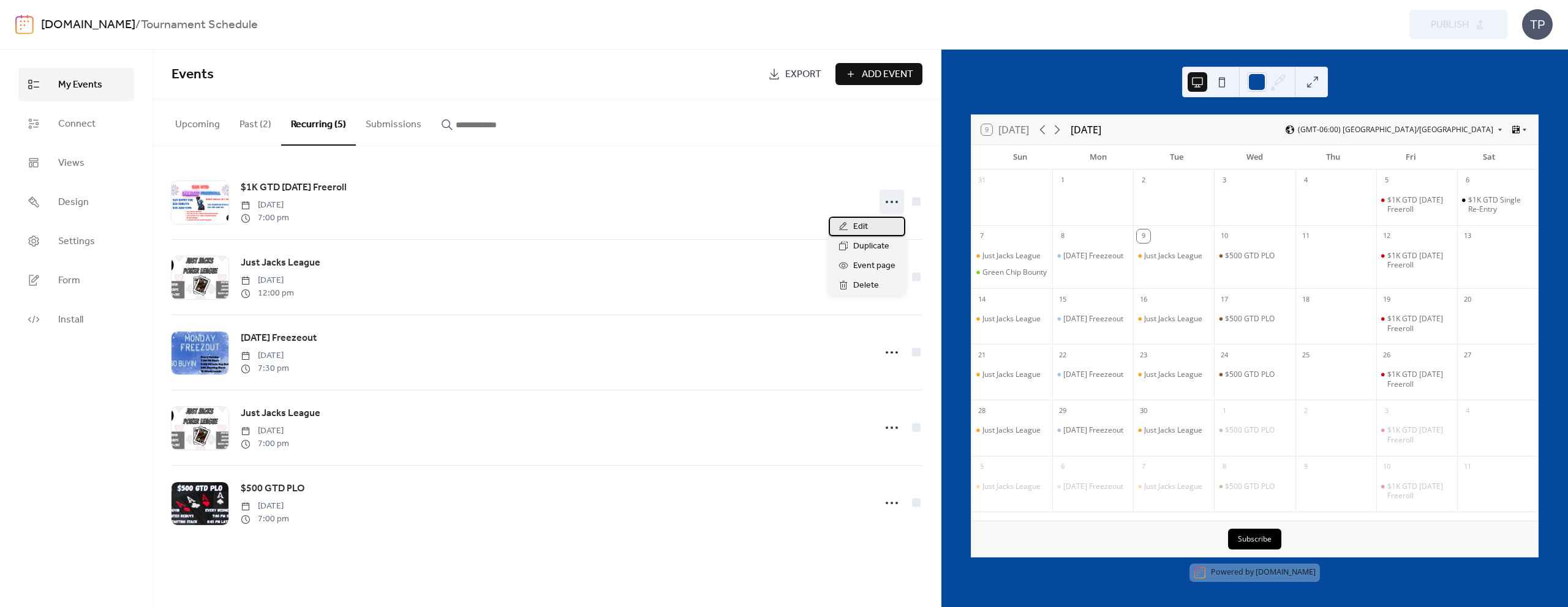
click at [869, 230] on div "Edit" at bounding box center [866, 226] width 76 height 20
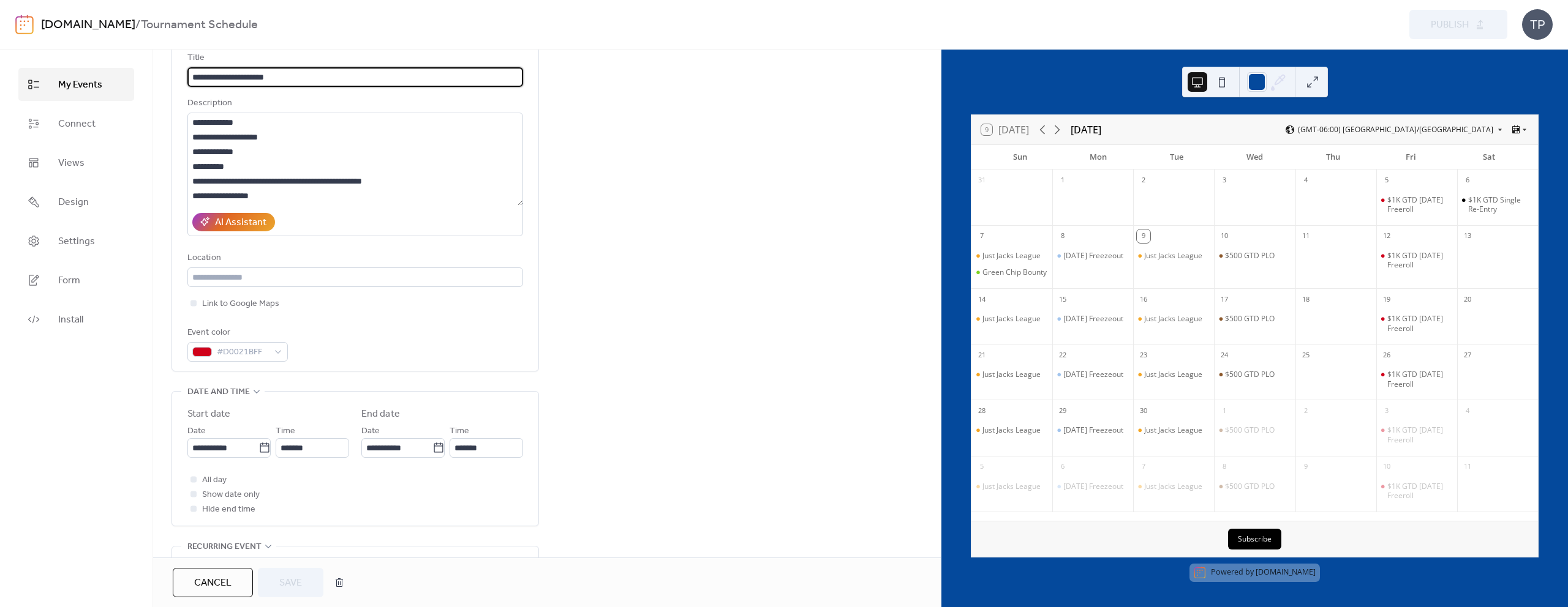
scroll to position [20, 0]
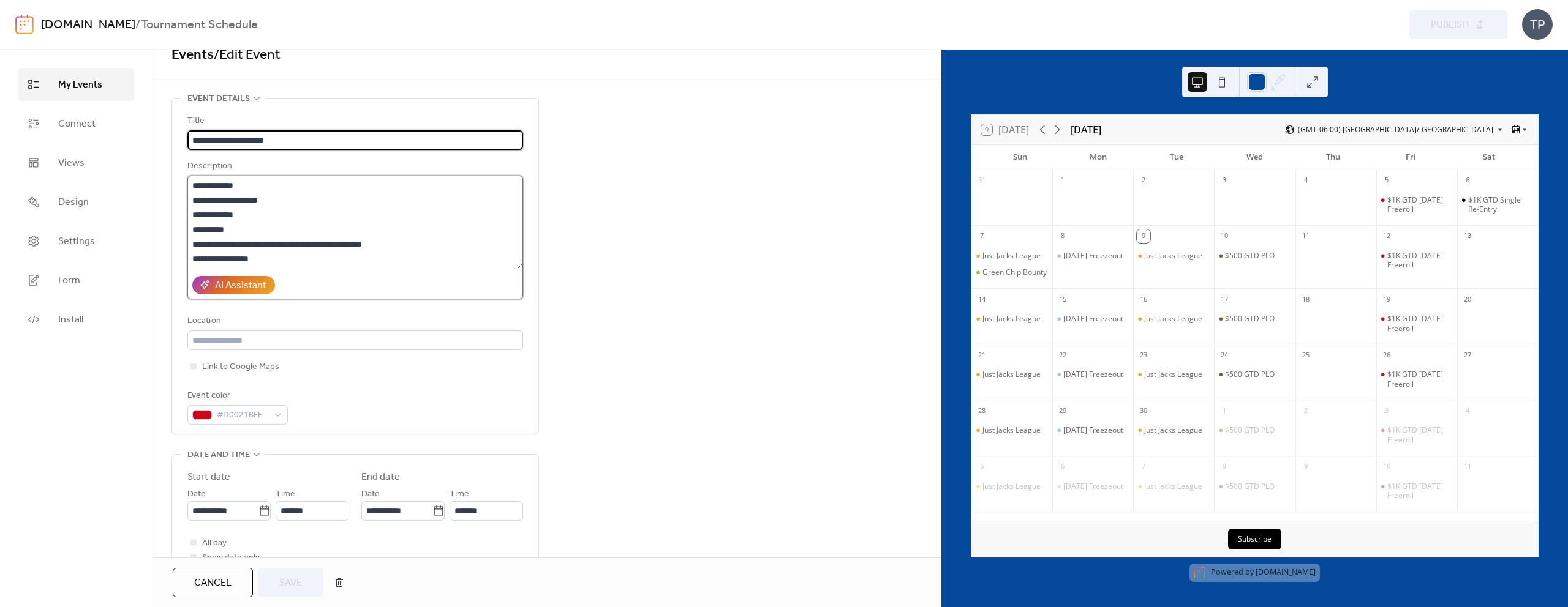
click at [323, 266] on textarea "**********" at bounding box center [355, 223] width 335 height 93
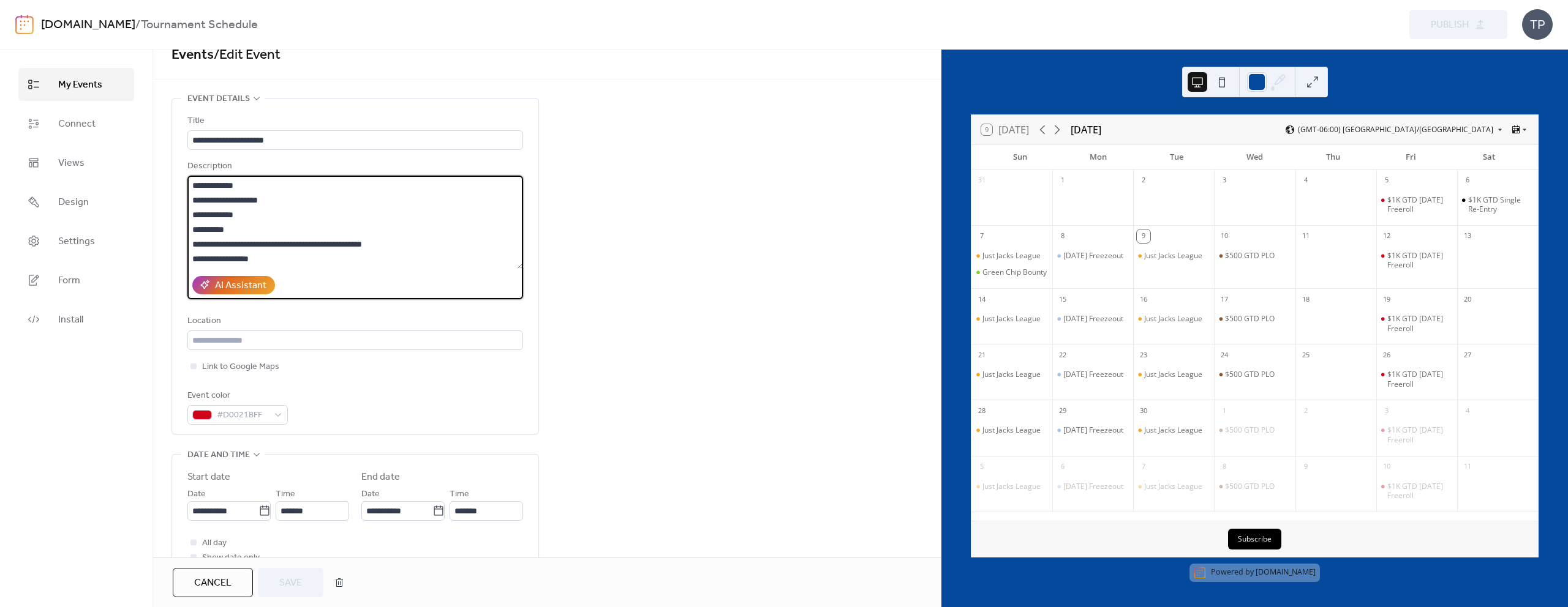
click at [322, 259] on textarea "**********" at bounding box center [355, 223] width 335 height 93
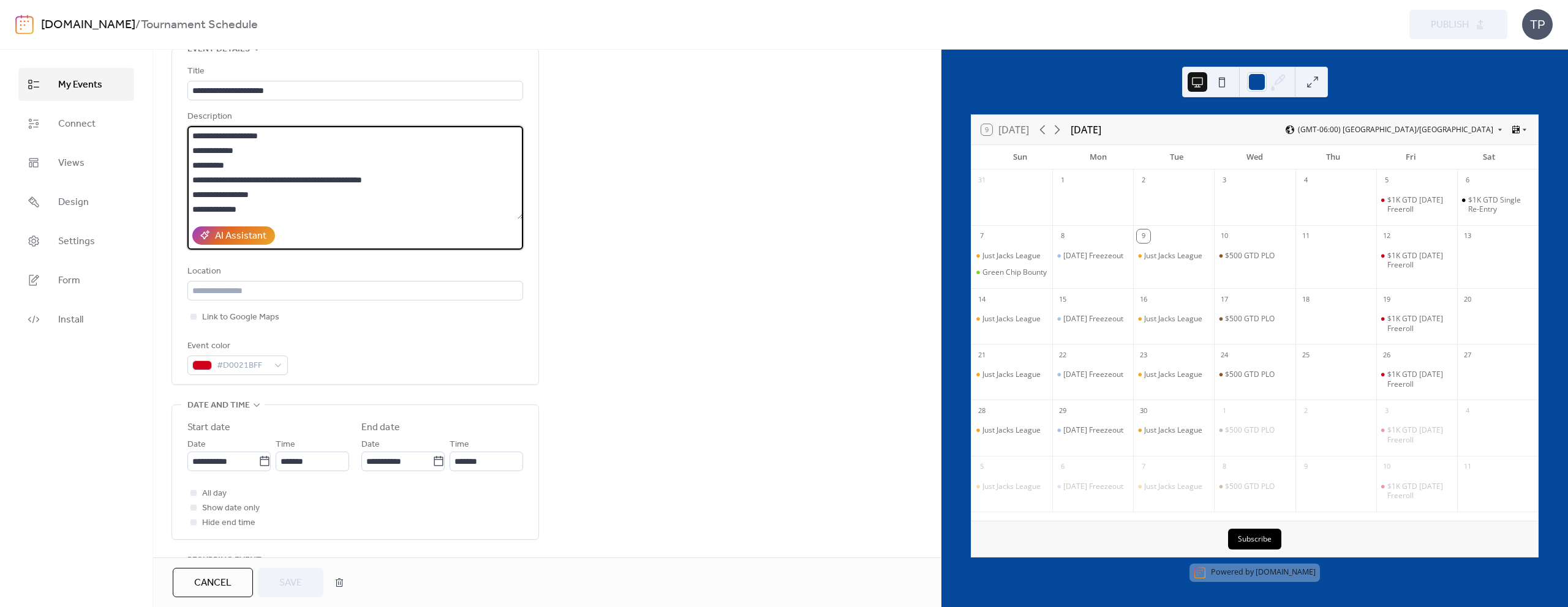
scroll to position [54, 0]
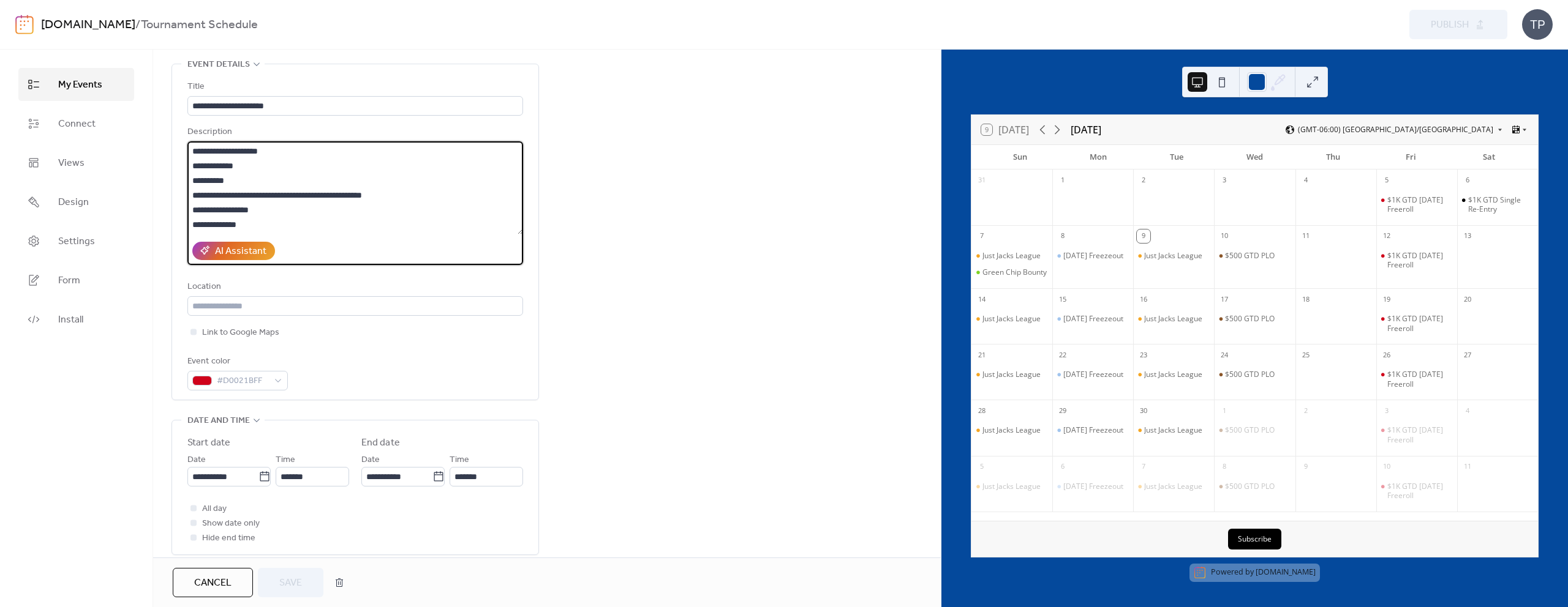
click at [291, 230] on textarea "**********" at bounding box center [355, 188] width 335 height 93
click at [205, 227] on textarea "**********" at bounding box center [355, 188] width 335 height 93
type textarea "**********"
click at [289, 578] on span "Save" at bounding box center [290, 582] width 23 height 14
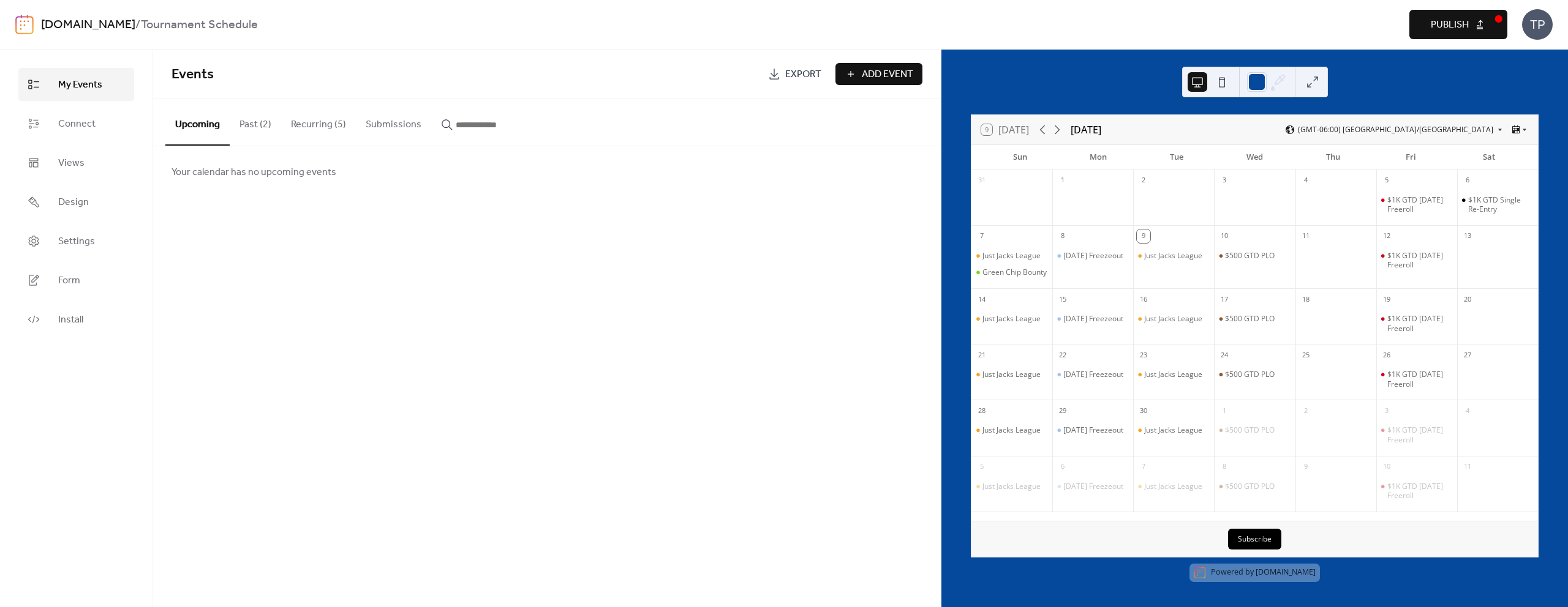
click at [324, 132] on button "Recurring (5)" at bounding box center [318, 122] width 74 height 46
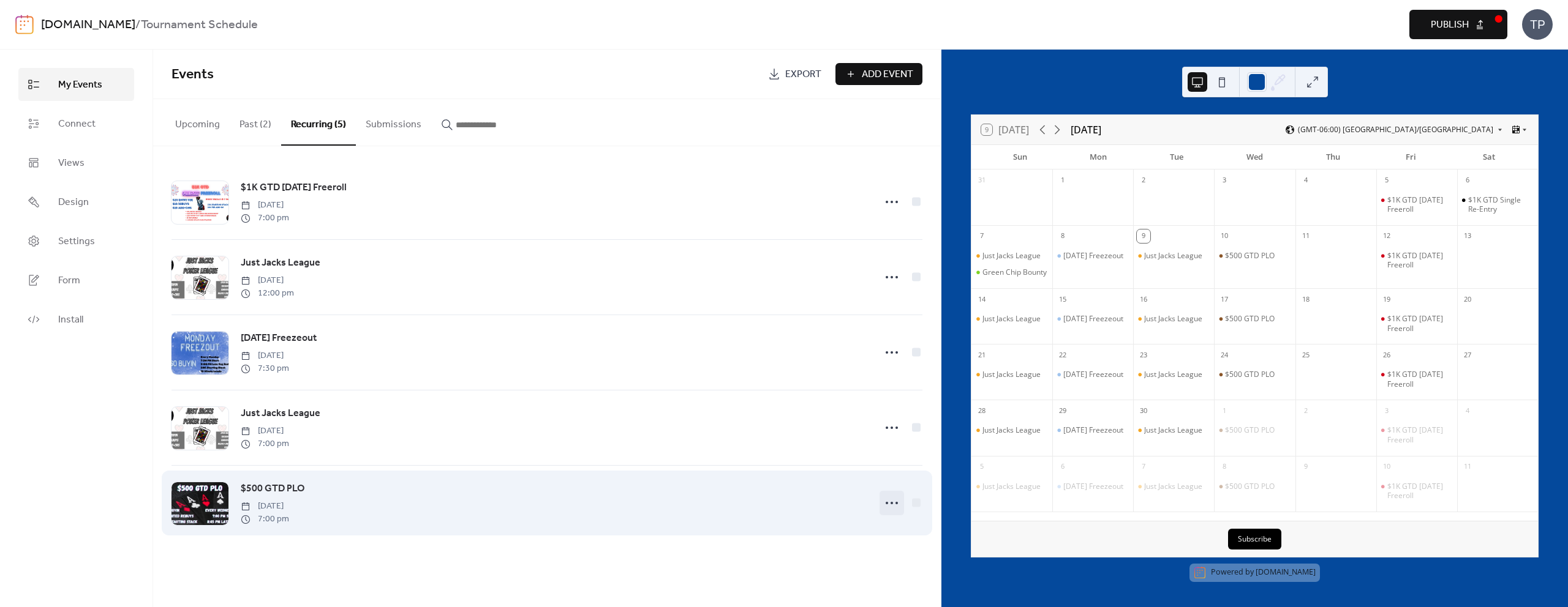
click at [890, 499] on icon at bounding box center [891, 502] width 20 height 20
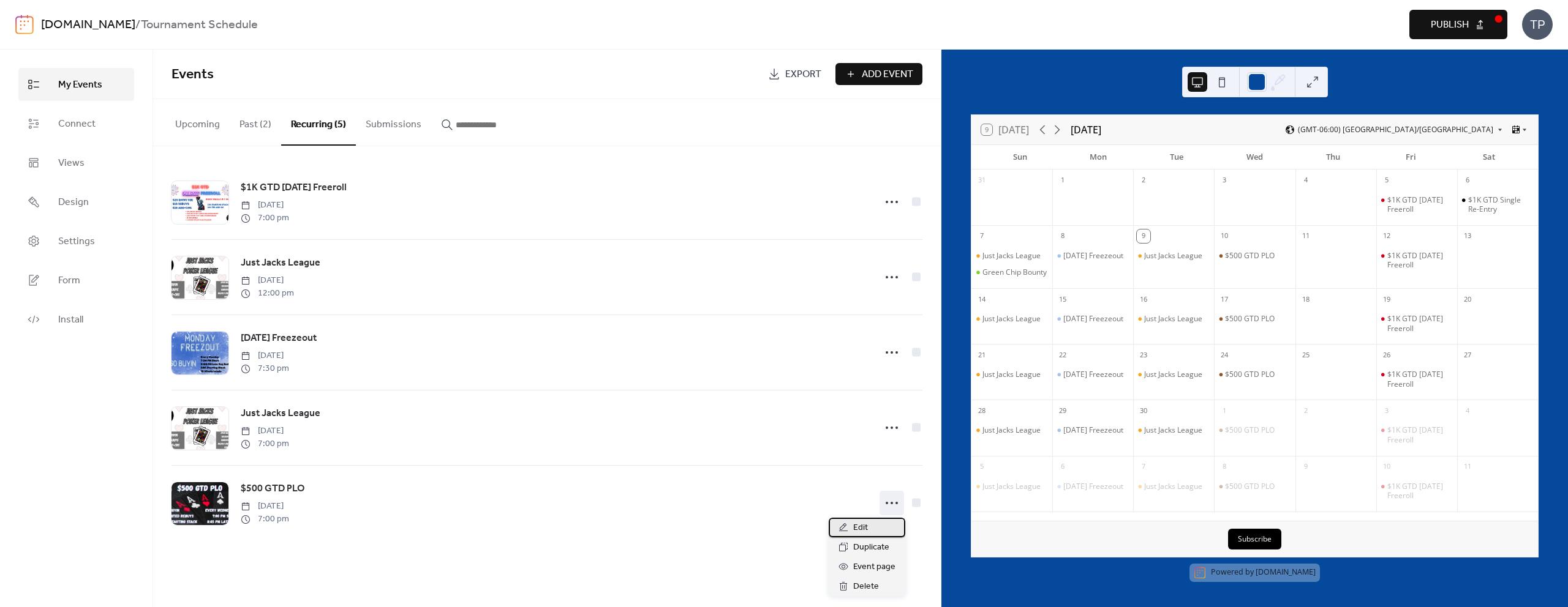
click at [874, 520] on div "Edit" at bounding box center [866, 527] width 76 height 20
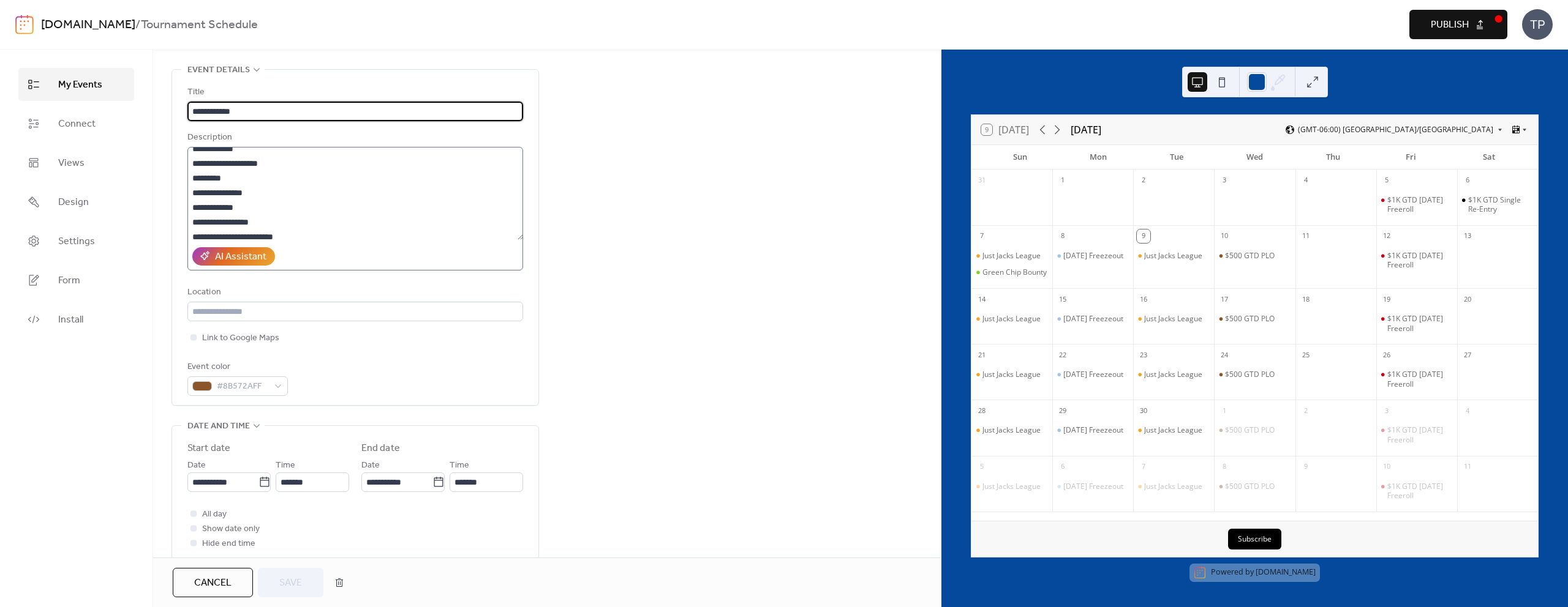
scroll to position [14, 0]
click at [212, 226] on textarea "**********" at bounding box center [355, 193] width 335 height 93
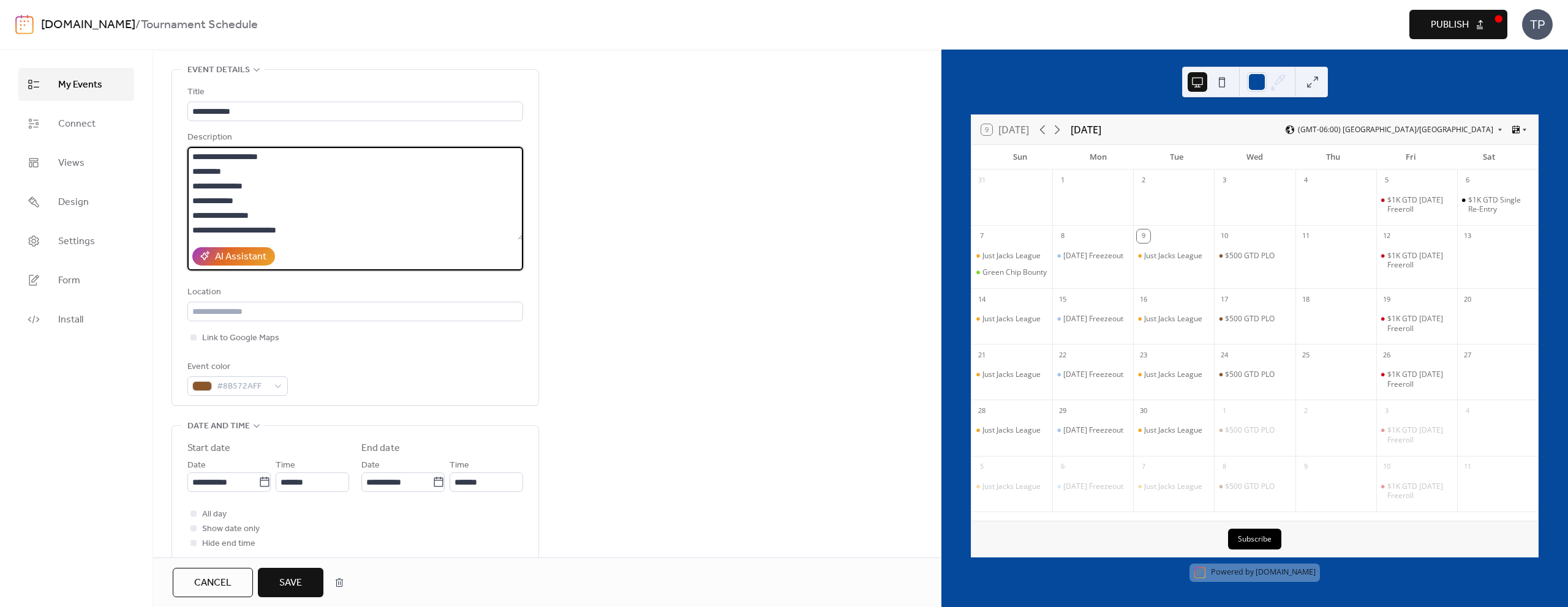
type textarea "**********"
click at [300, 582] on span "Save" at bounding box center [290, 582] width 23 height 14
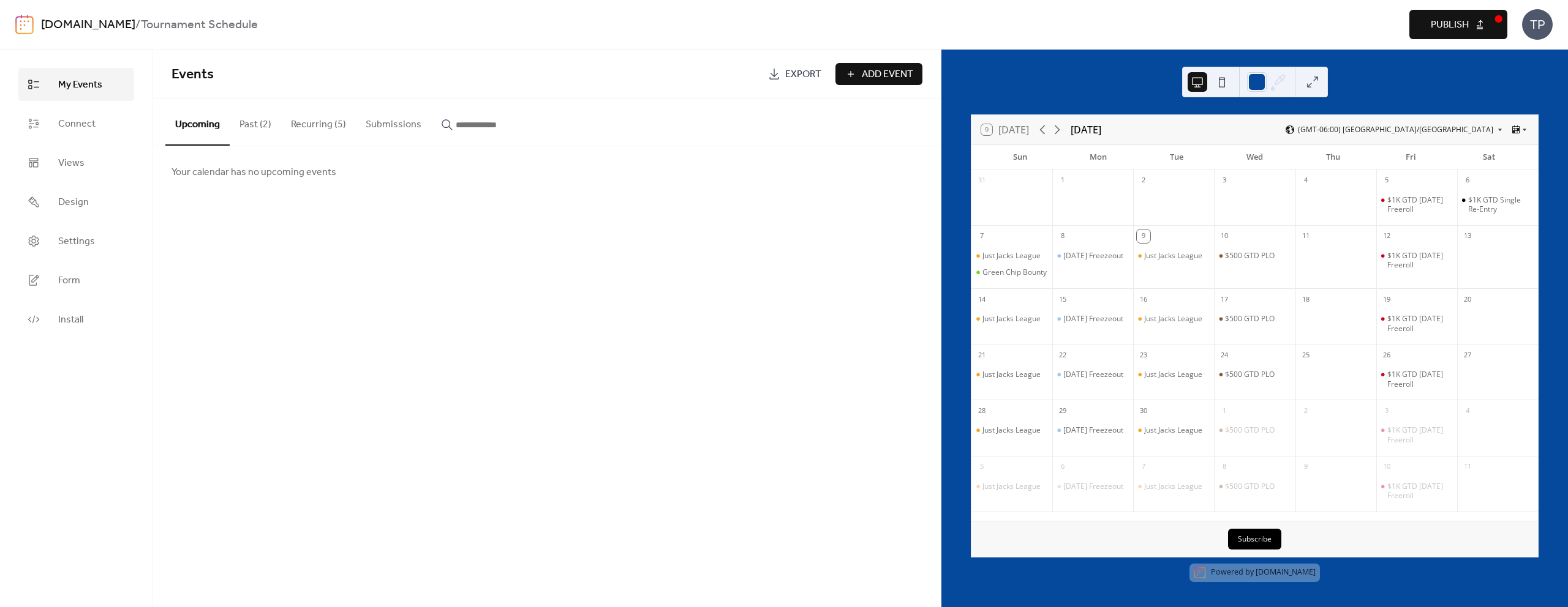
click at [1467, 29] on span "Publish" at bounding box center [1450, 25] width 38 height 14
